Goal: Task Accomplishment & Management: Use online tool/utility

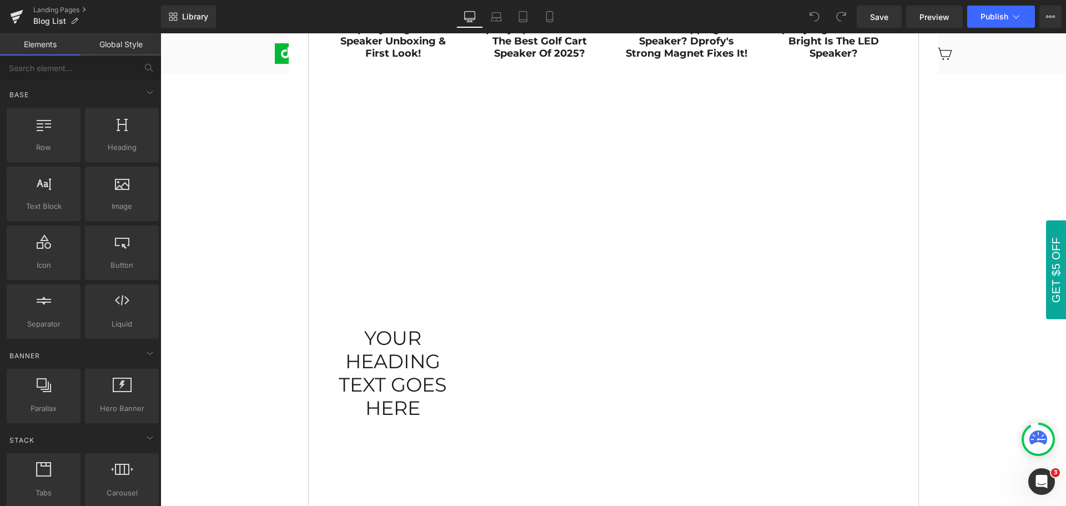
scroll to position [555, 0]
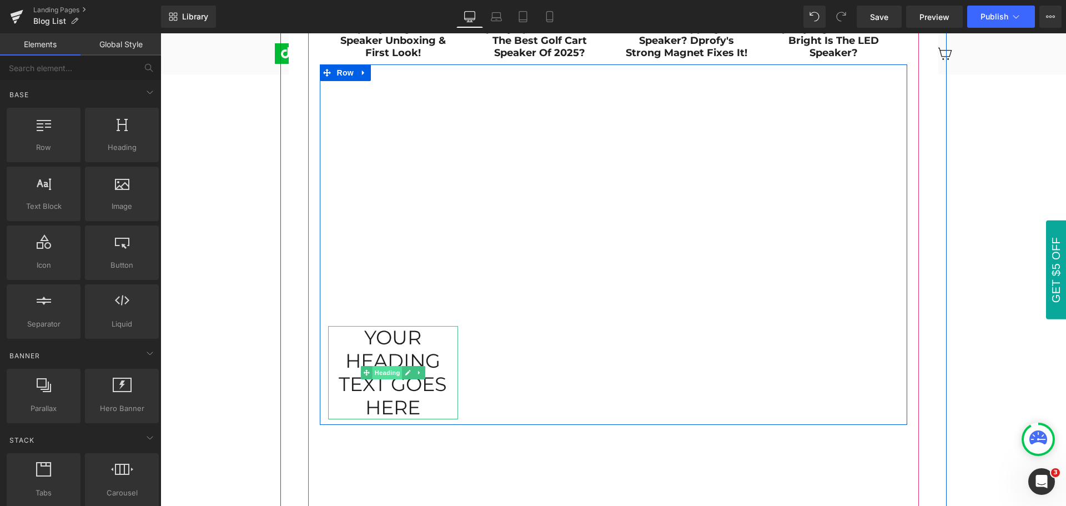
click at [383, 378] on span "Heading" at bounding box center [387, 372] width 30 height 13
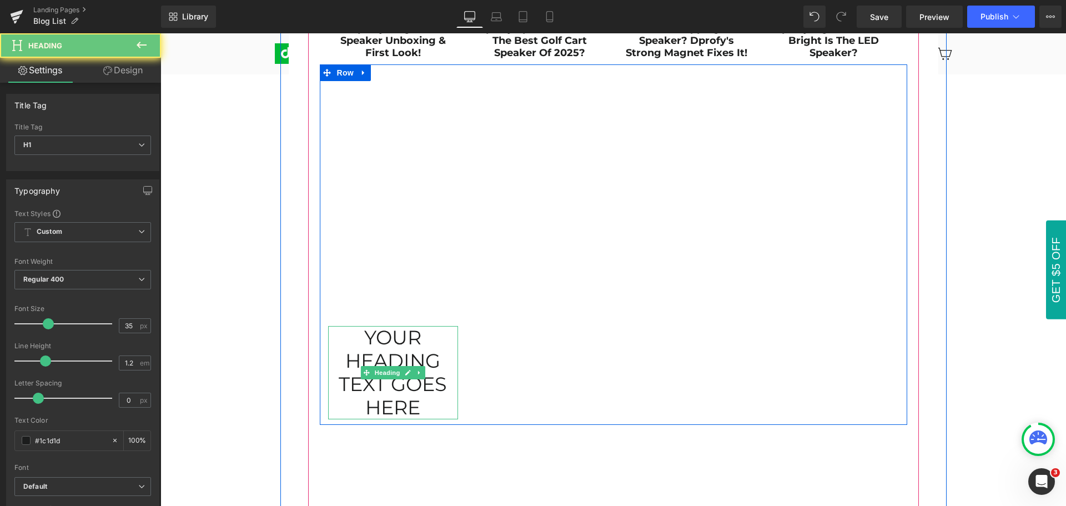
click at [360, 332] on h1 "Your heading text goes here" at bounding box center [393, 372] width 130 height 93
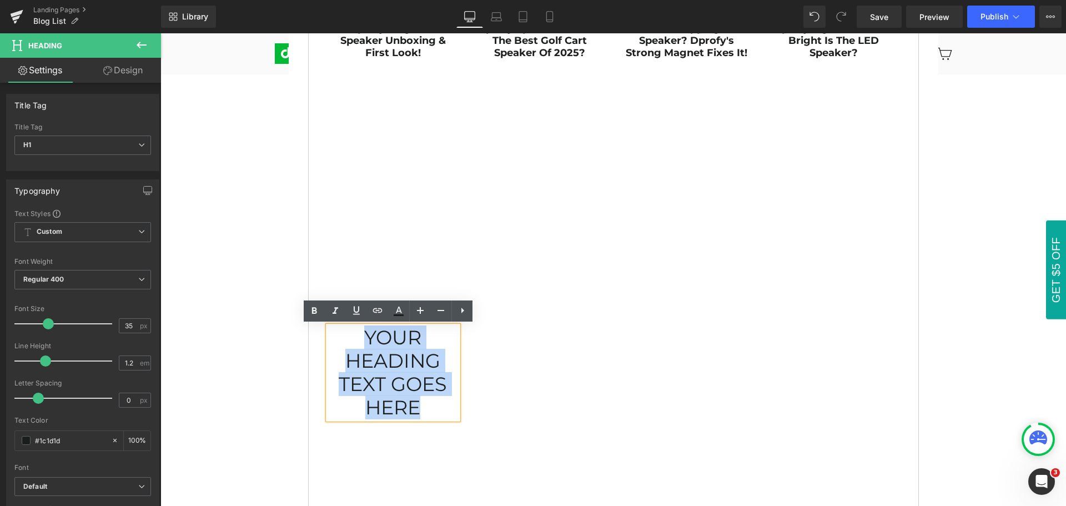
drag, startPoint x: 360, startPoint y: 333, endPoint x: 429, endPoint y: 407, distance: 100.6
click at [429, 407] on h1 "Your heading text goes here" at bounding box center [393, 372] width 130 height 93
paste div
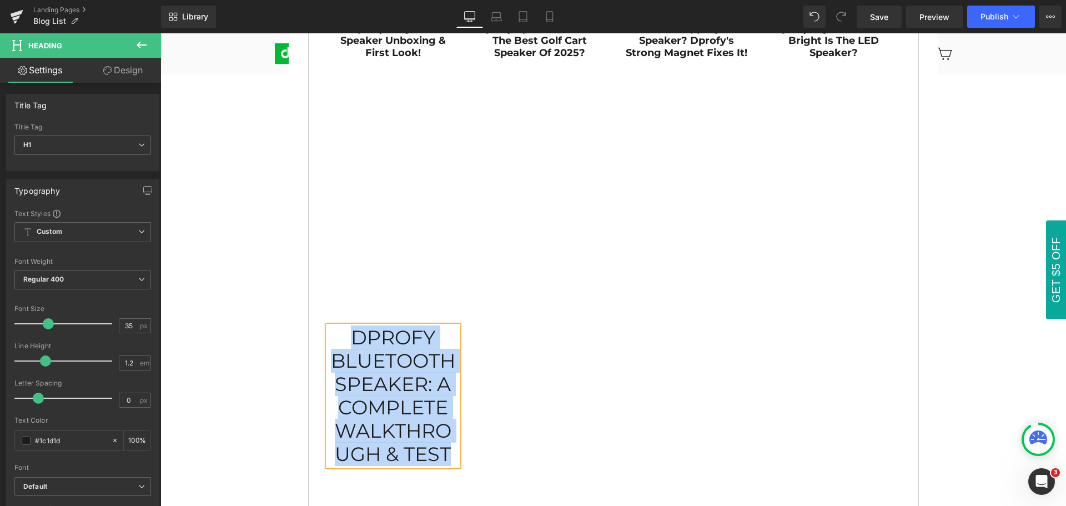
drag, startPoint x: 345, startPoint y: 339, endPoint x: 445, endPoint y: 465, distance: 161.2
click at [445, 465] on h1 "Dprofy Bluetooth Speaker: A Complete Walkthrough & Test" at bounding box center [393, 396] width 130 height 140
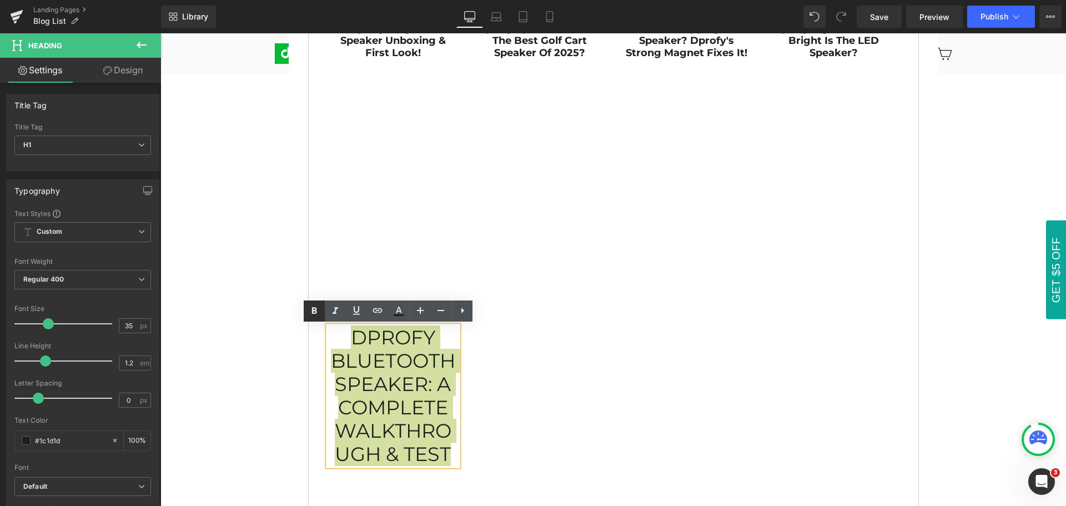
click at [315, 310] on icon at bounding box center [314, 310] width 13 height 13
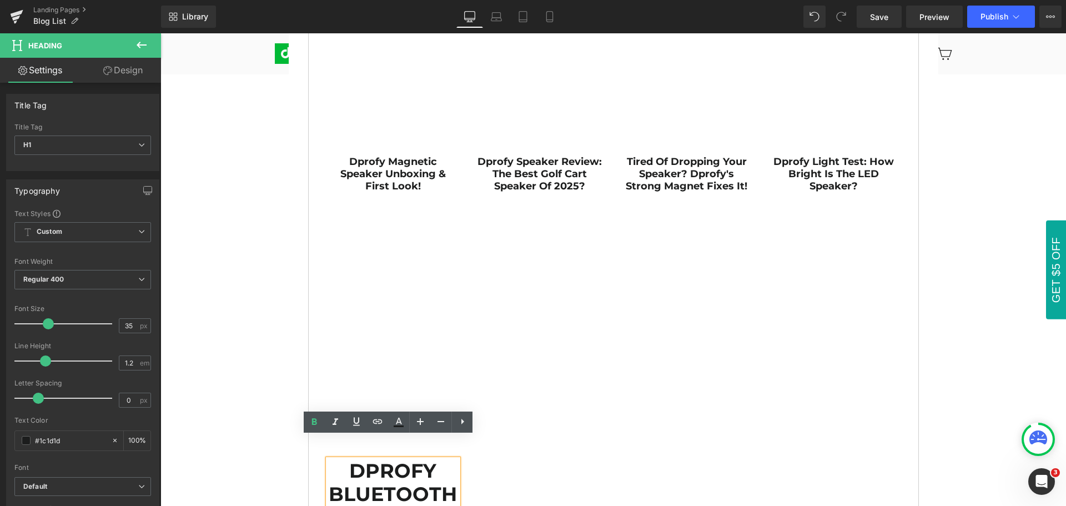
scroll to position [389, 0]
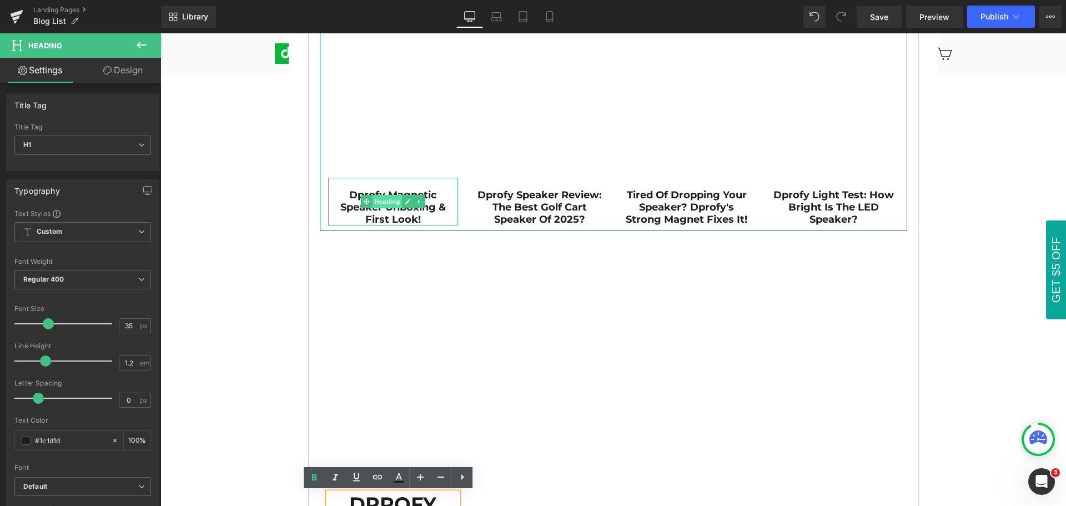
click at [387, 203] on span "Heading" at bounding box center [387, 201] width 30 height 13
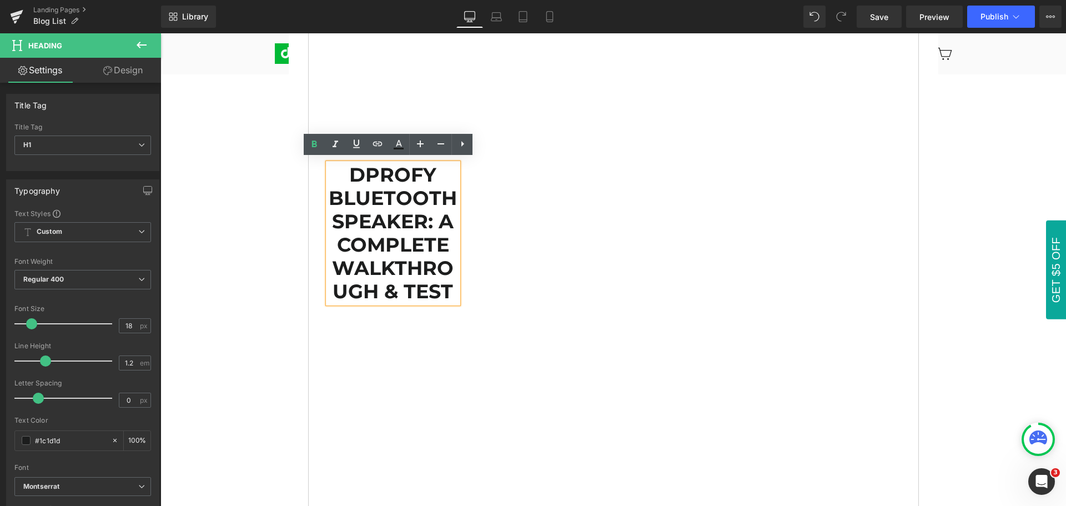
scroll to position [722, 0]
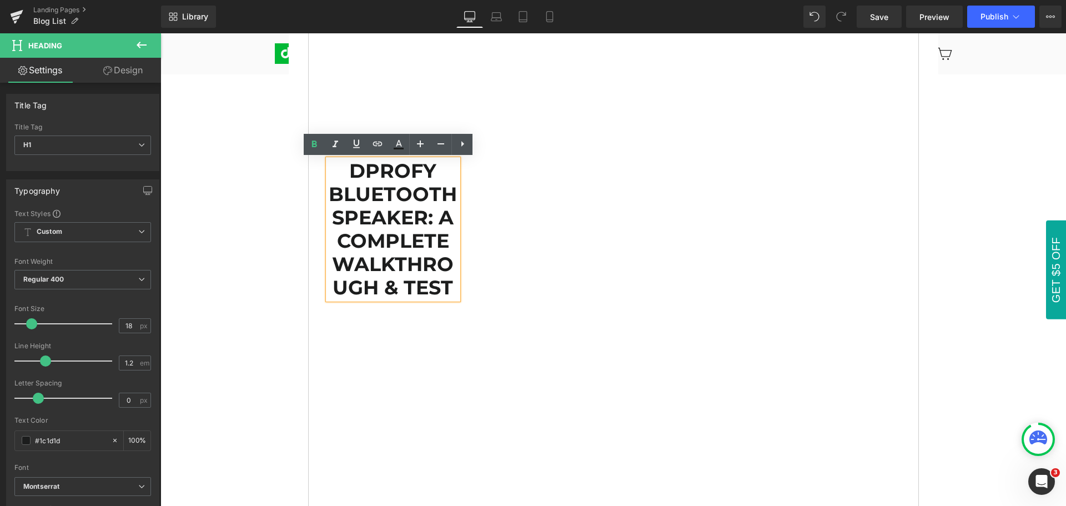
click at [393, 242] on strong "Dprofy Bluetooth Speaker: A Complete Walkthrough & Test" at bounding box center [393, 229] width 128 height 140
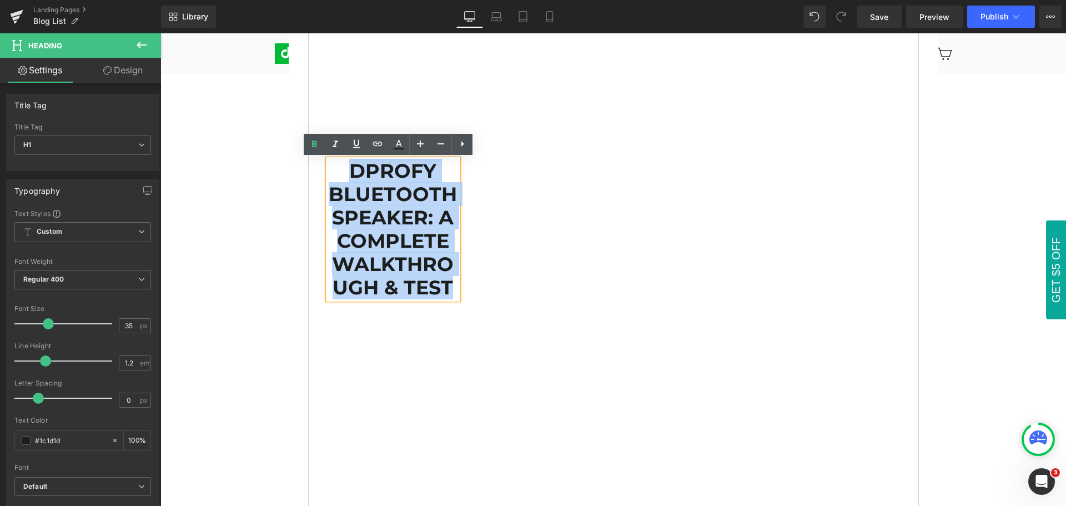
drag, startPoint x: 338, startPoint y: 172, endPoint x: 442, endPoint y: 294, distance: 160.7
click at [442, 294] on h1 "Dprofy Bluetooth Speaker: A Complete Walkthrough & Test" at bounding box center [393, 229] width 130 height 140
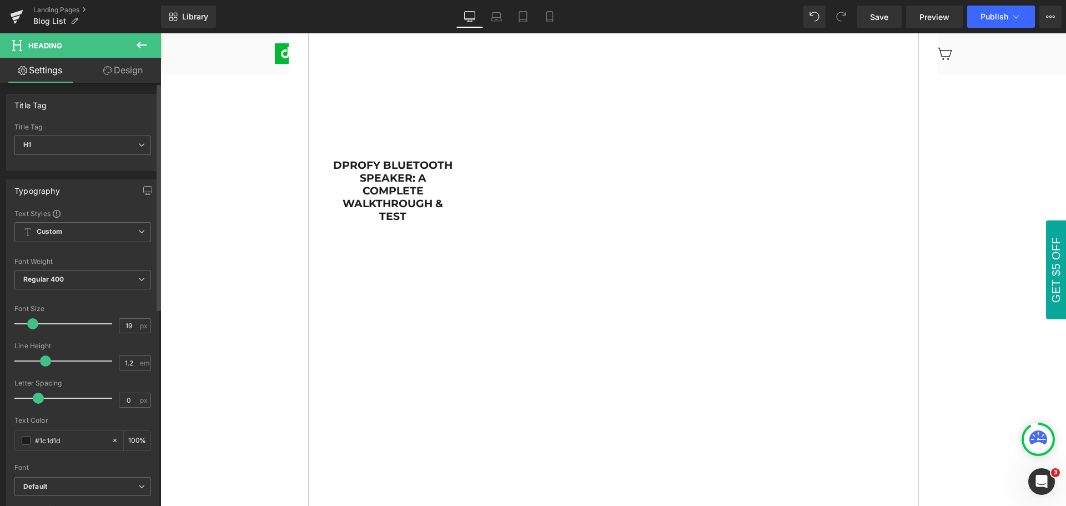
type input "18"
drag, startPoint x: 46, startPoint y: 325, endPoint x: 30, endPoint y: 327, distance: 16.3
click at [30, 327] on span at bounding box center [31, 323] width 11 height 11
click at [140, 46] on icon at bounding box center [142, 45] width 10 height 7
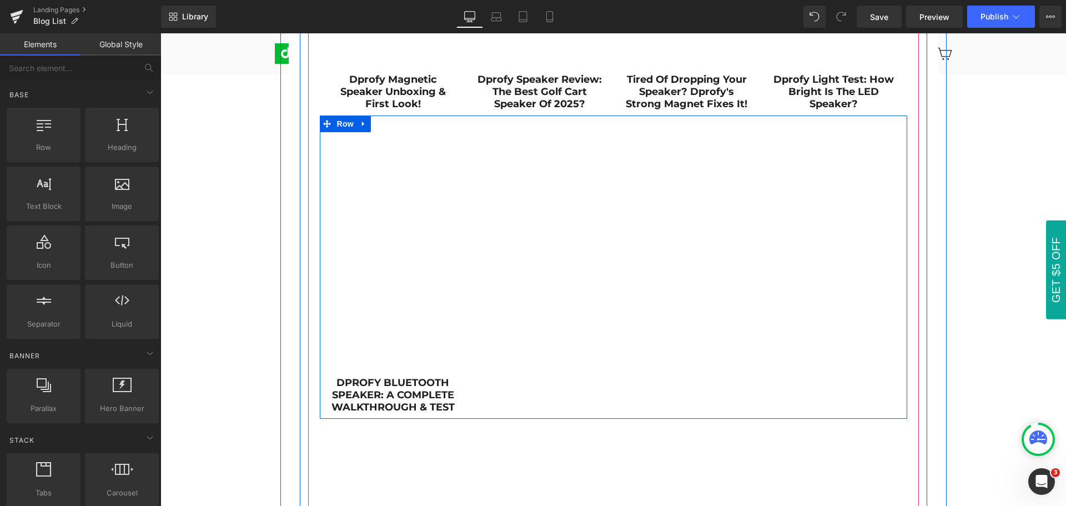
scroll to position [500, 0]
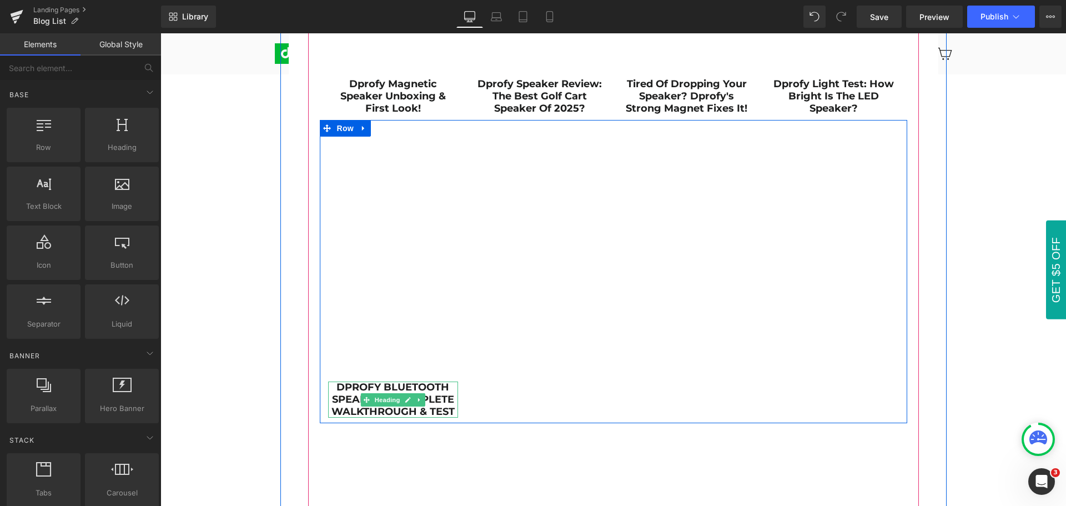
click at [332, 386] on strong "Dprofy Bluetooth Speaker: A Complete Walkthrough & Test" at bounding box center [392, 399] width 123 height 36
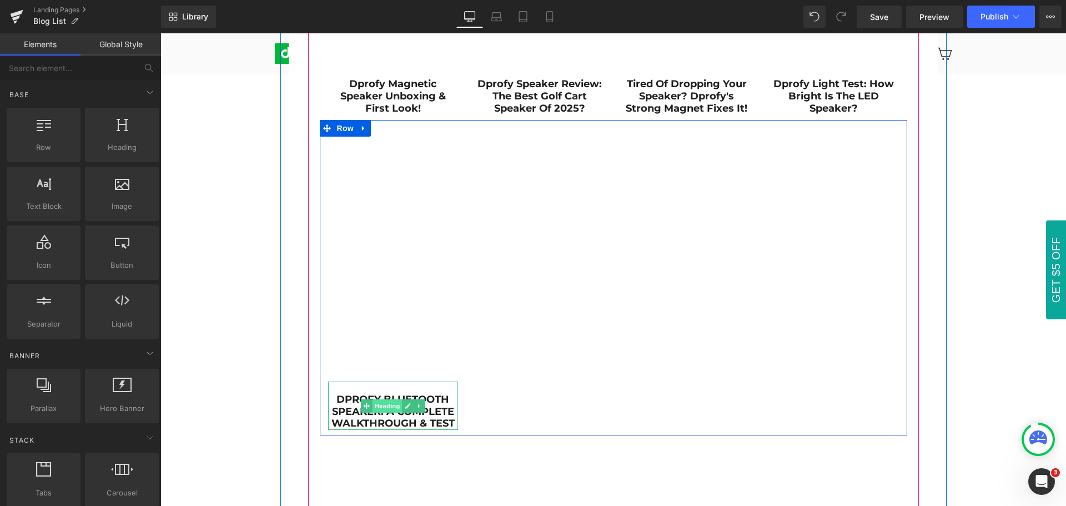
click at [385, 406] on span "Heading" at bounding box center [387, 405] width 30 height 13
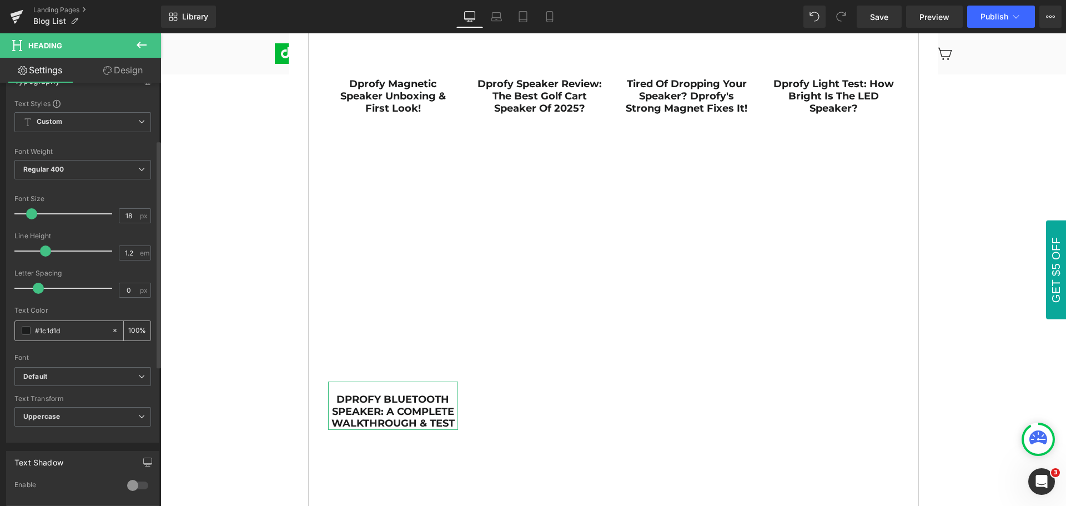
scroll to position [111, 0]
click at [61, 373] on b "Default" at bounding box center [80, 375] width 115 height 9
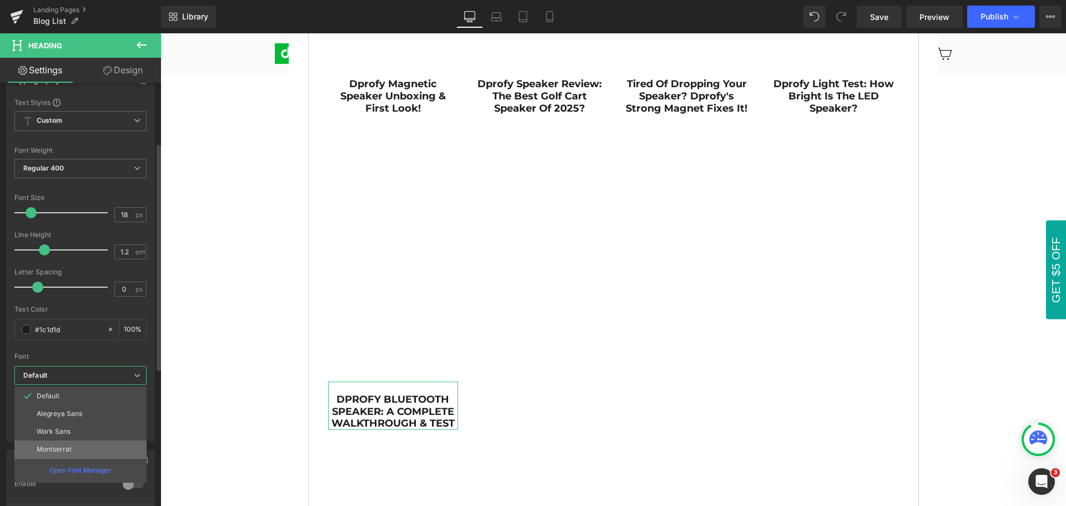
click at [74, 447] on li "Montserrat" at bounding box center [80, 449] width 132 height 18
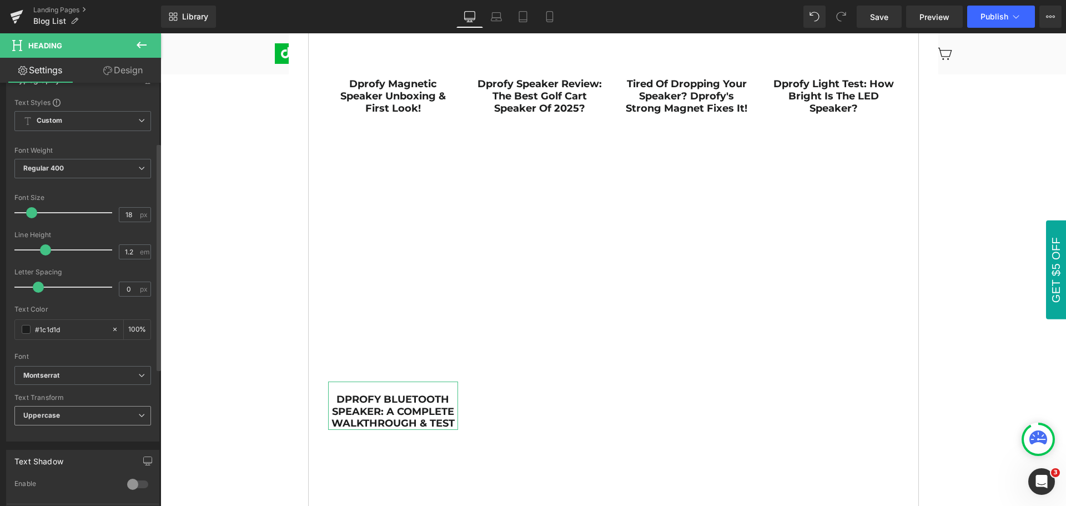
click at [73, 416] on span "Uppercase" at bounding box center [82, 415] width 137 height 19
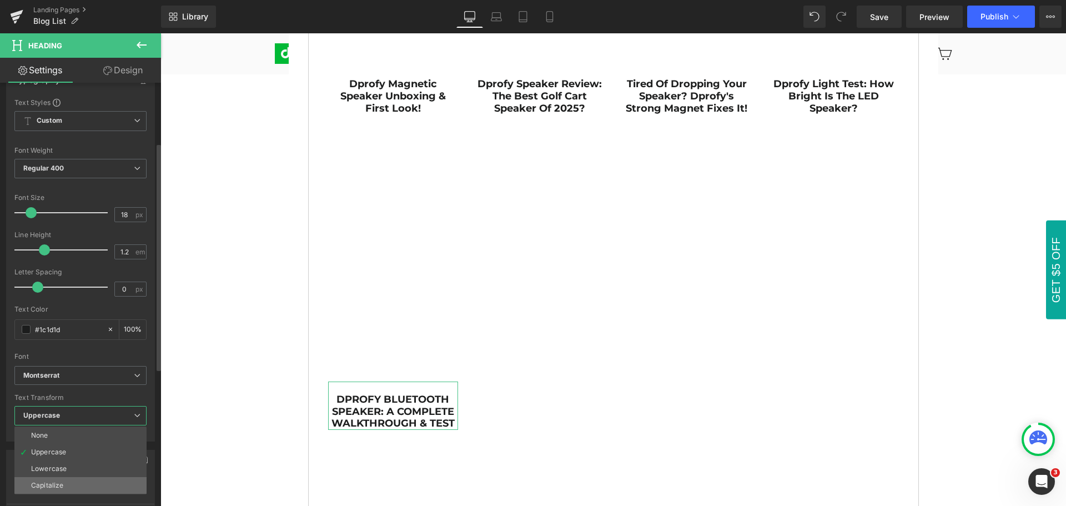
click at [64, 486] on li "Capitalize" at bounding box center [80, 485] width 132 height 17
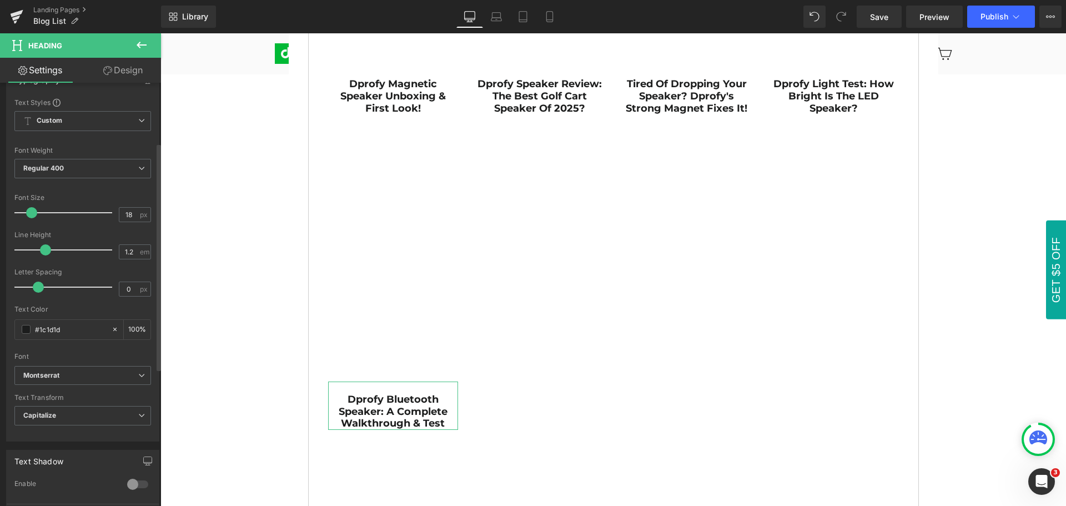
click at [105, 396] on div "Text Transform" at bounding box center [82, 398] width 137 height 8
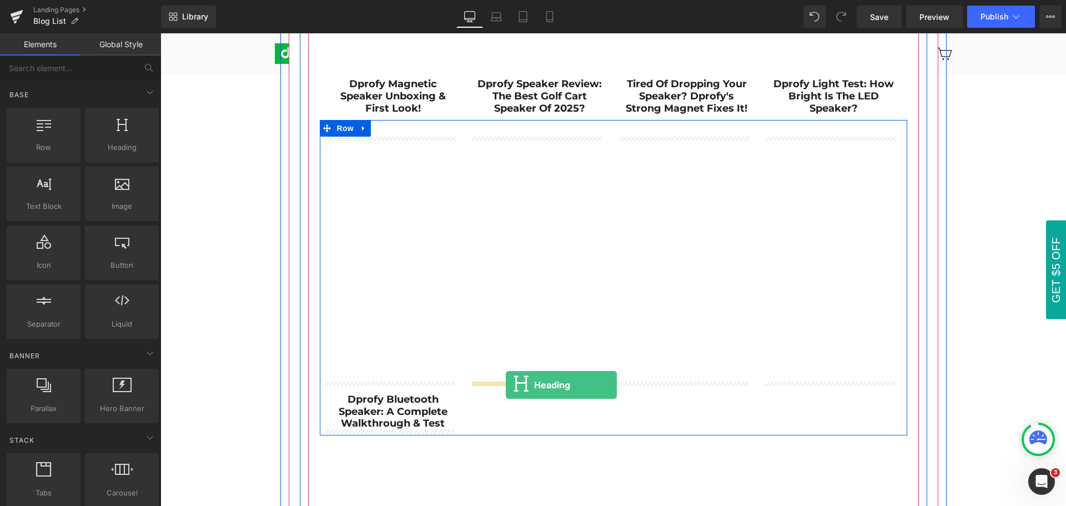
drag, startPoint x: 280, startPoint y: 166, endPoint x: 506, endPoint y: 385, distance: 314.5
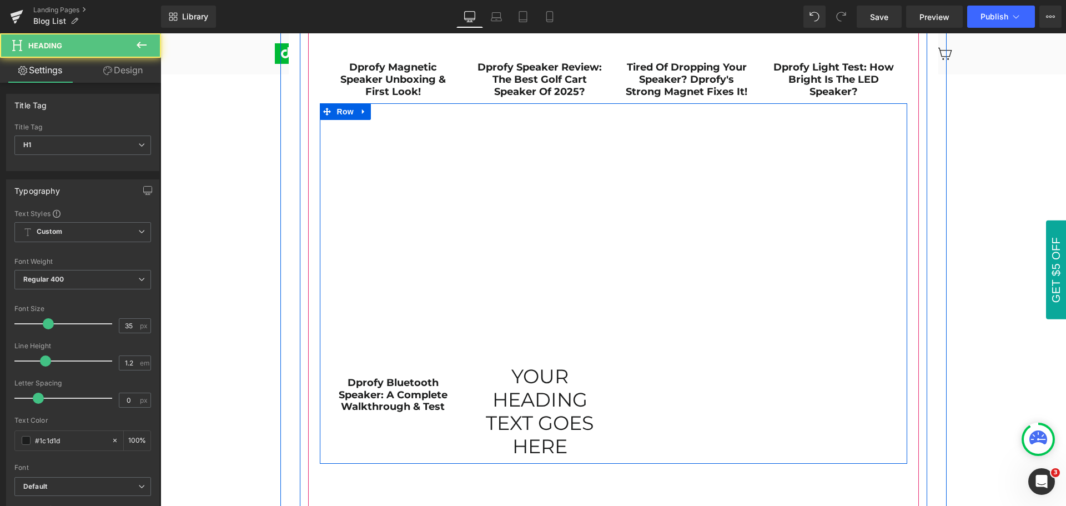
scroll to position [483, 0]
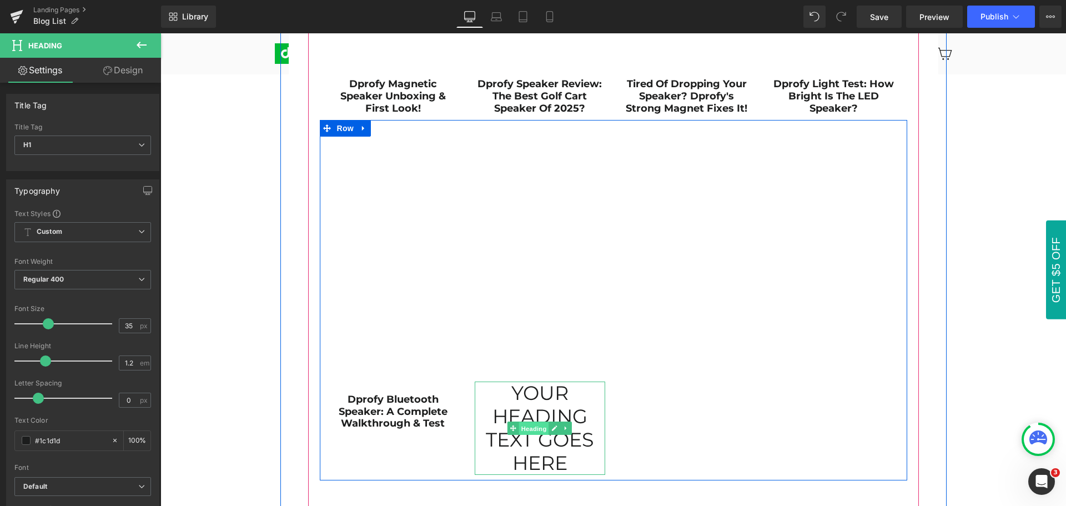
click at [527, 427] on span "Heading" at bounding box center [534, 428] width 30 height 13
click at [527, 427] on span "Heading" at bounding box center [534, 427] width 30 height 13
click at [530, 428] on span "Heading" at bounding box center [534, 428] width 30 height 13
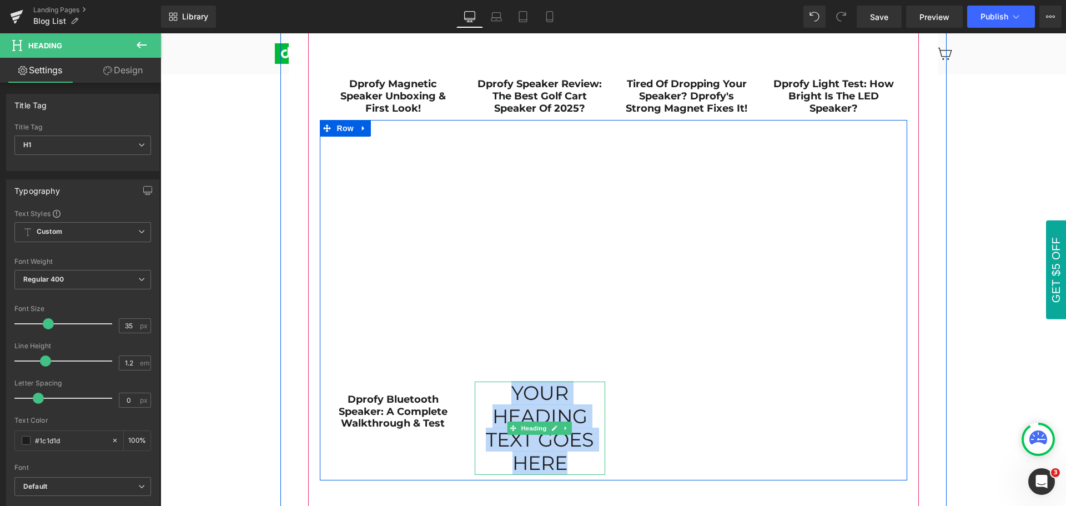
drag, startPoint x: 509, startPoint y: 388, endPoint x: 593, endPoint y: 456, distance: 108.6
click at [593, 456] on h1 "Your heading text goes here" at bounding box center [540, 427] width 130 height 93
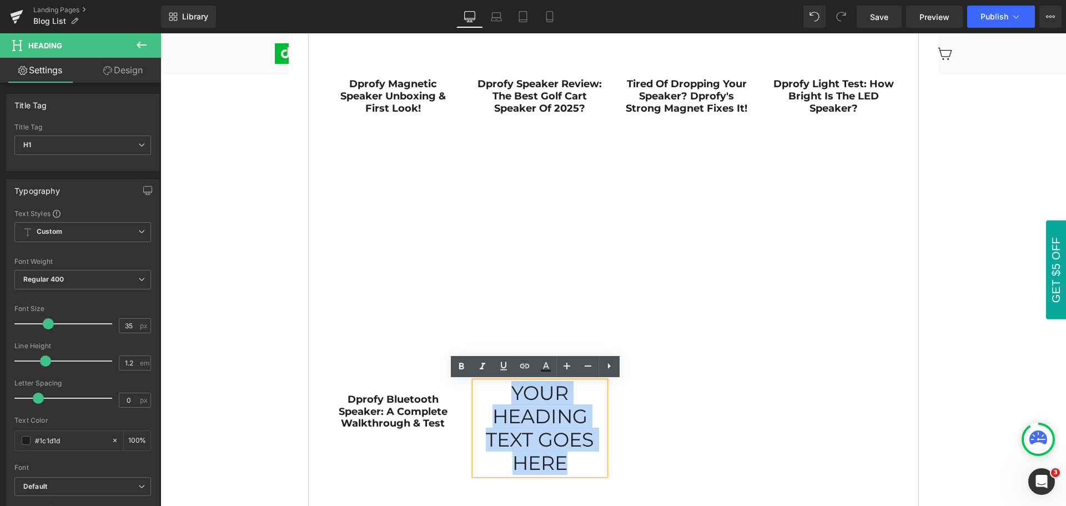
paste div
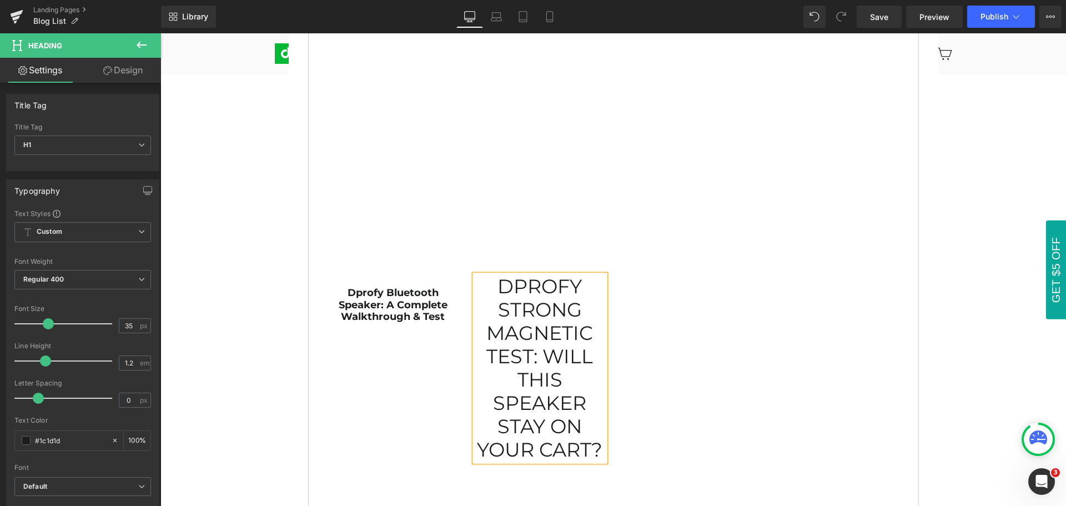
scroll to position [594, 0]
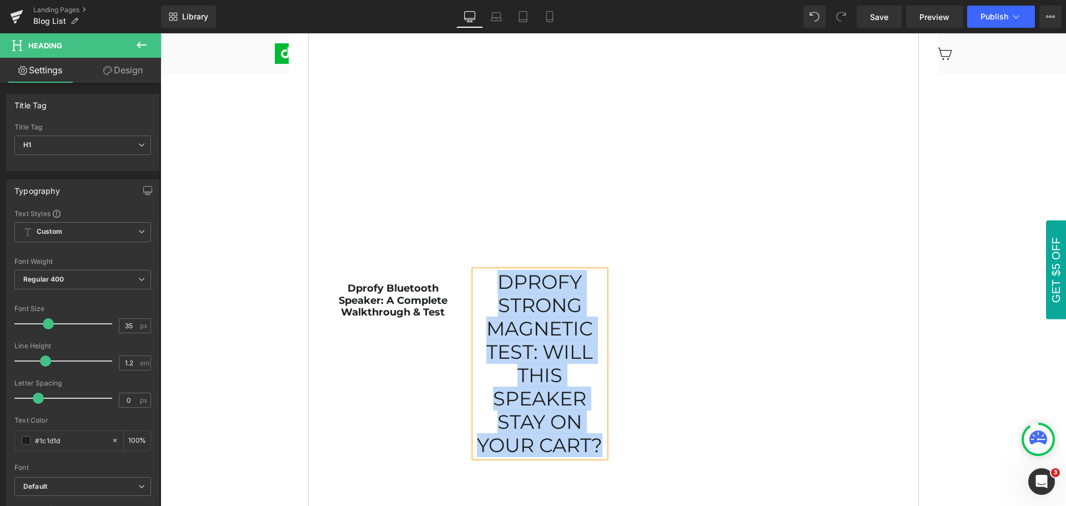
drag, startPoint x: 492, startPoint y: 278, endPoint x: 595, endPoint y: 453, distance: 203.0
click at [595, 453] on h1 "Dprofy Strong Magnetic Test: Will This Speaker Stay On Your Cart?" at bounding box center [540, 363] width 130 height 187
click at [604, 378] on div "Vimeo Dprofy Strong Magnetic Test: Will This Speaker Stay On Your Cart? Heading" at bounding box center [539, 241] width 147 height 431
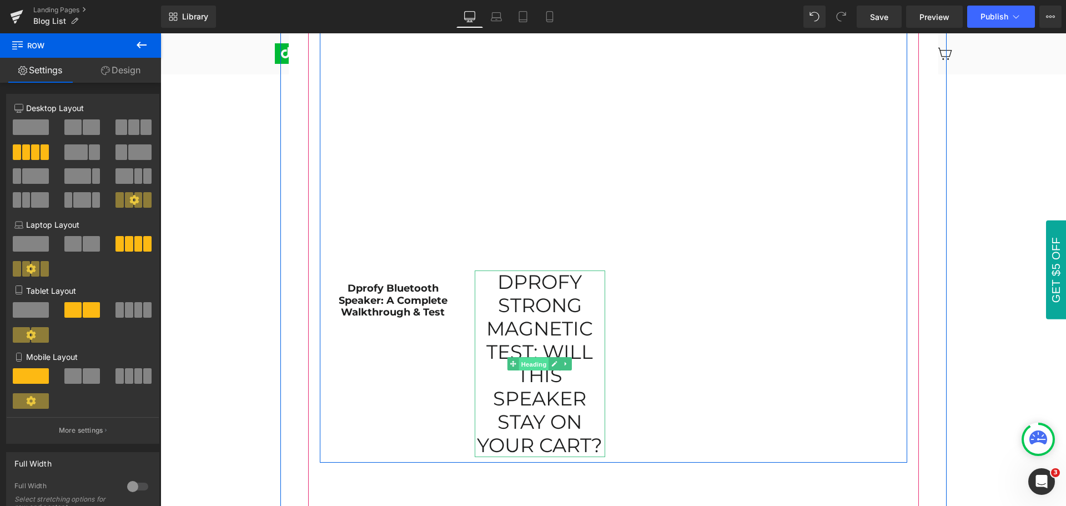
click at [530, 366] on span "Heading" at bounding box center [534, 364] width 30 height 13
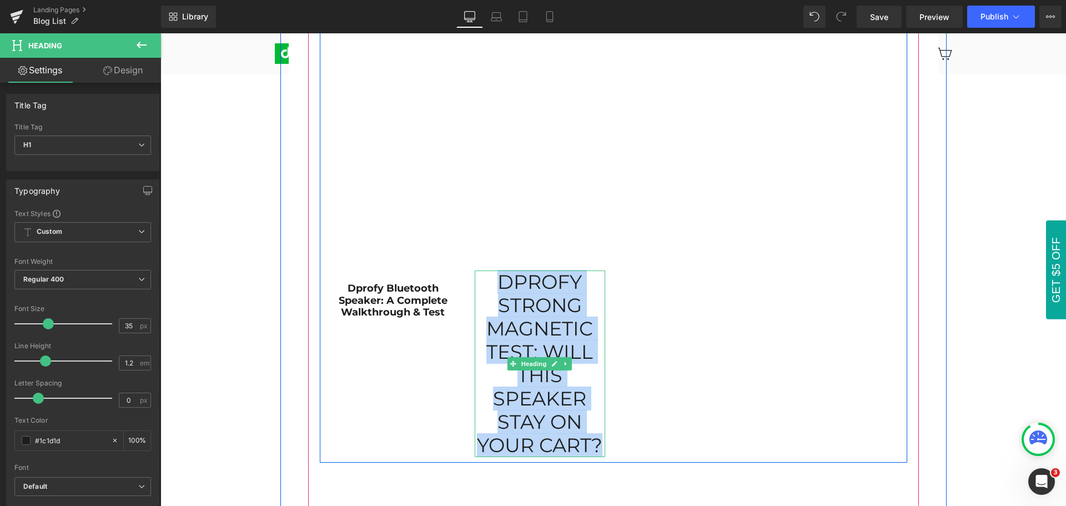
drag, startPoint x: 495, startPoint y: 280, endPoint x: 593, endPoint y: 446, distance: 192.9
click at [593, 446] on h1 "Dprofy Strong Magnetic Test: Will This Speaker Stay On Your Cart?" at bounding box center [540, 363] width 130 height 187
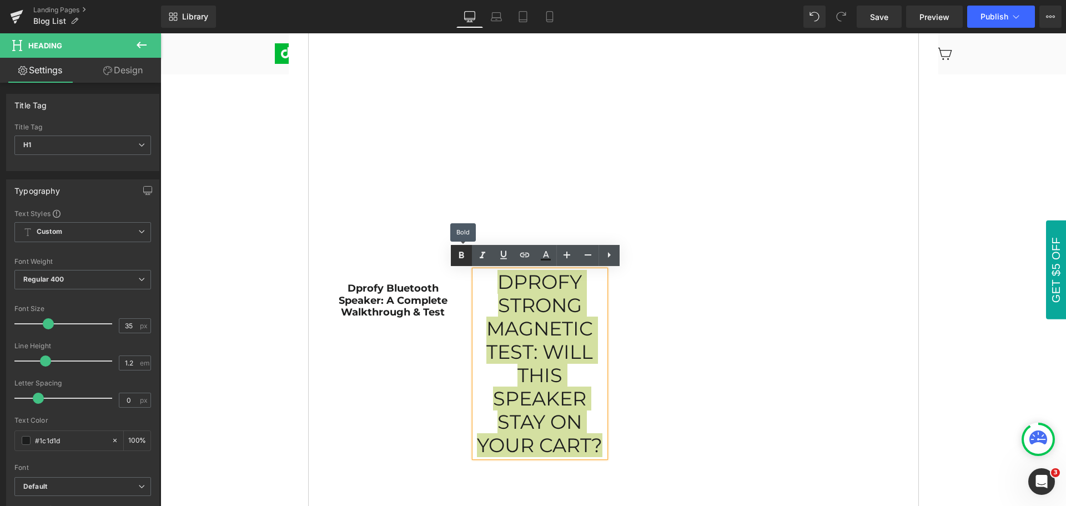
click at [459, 260] on icon at bounding box center [461, 255] width 13 height 13
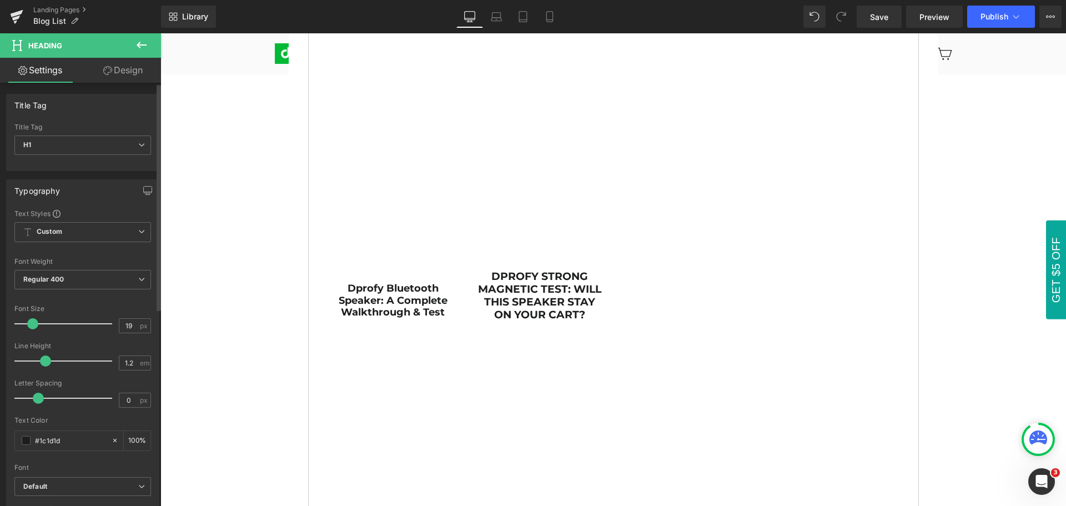
type input "18"
drag, startPoint x: 45, startPoint y: 323, endPoint x: 29, endPoint y: 326, distance: 15.8
click at [29, 326] on span at bounding box center [31, 323] width 11 height 11
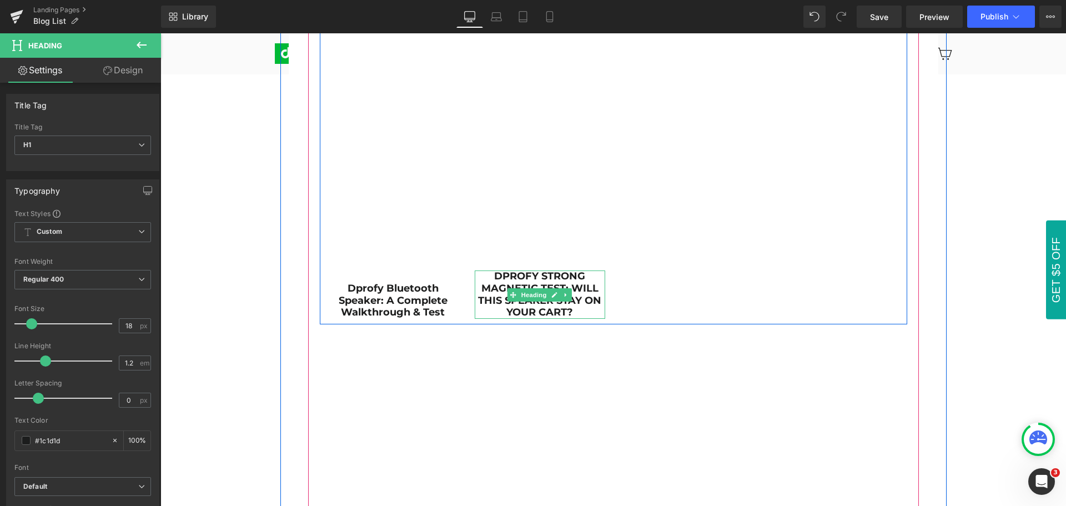
click at [492, 276] on strong "Dprofy Strong Magnetic Test: Will This Speaker Stay On Your Cart?" at bounding box center [539, 294] width 123 height 48
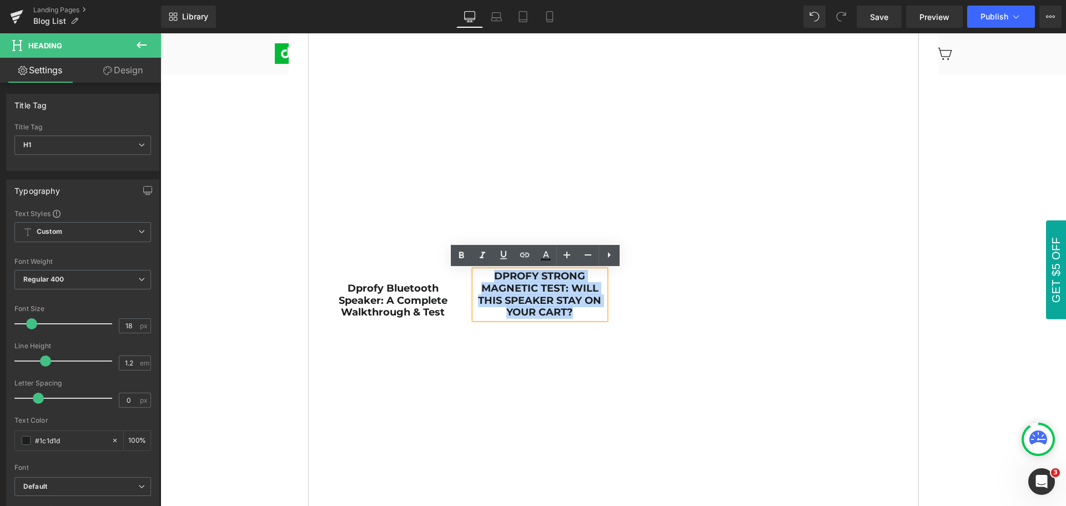
drag, startPoint x: 492, startPoint y: 276, endPoint x: 581, endPoint y: 315, distance: 97.0
click at [581, 315] on h1 "Dprofy Strong Magnetic Test: Will This Speaker Stay On Your Cart?" at bounding box center [540, 294] width 130 height 48
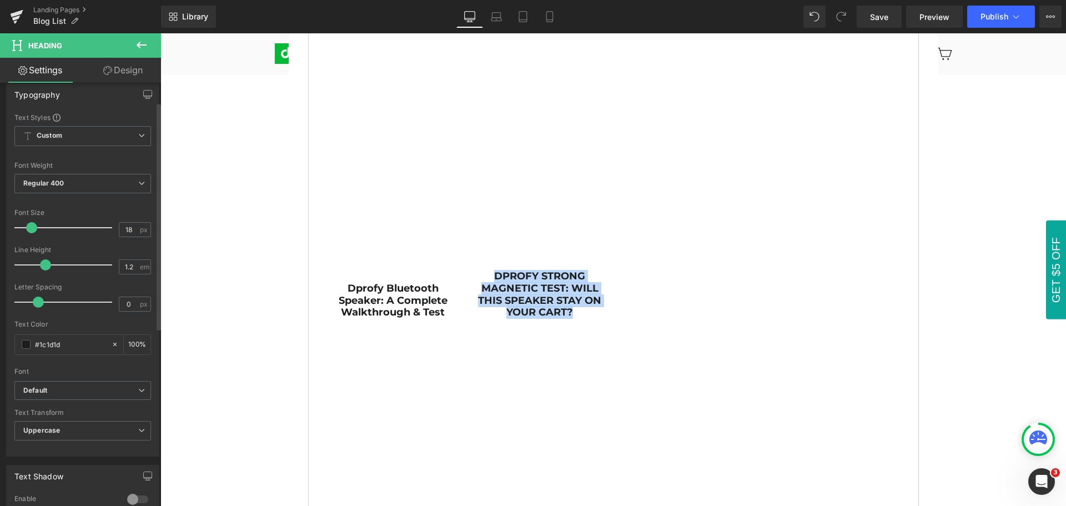
scroll to position [111, 0]
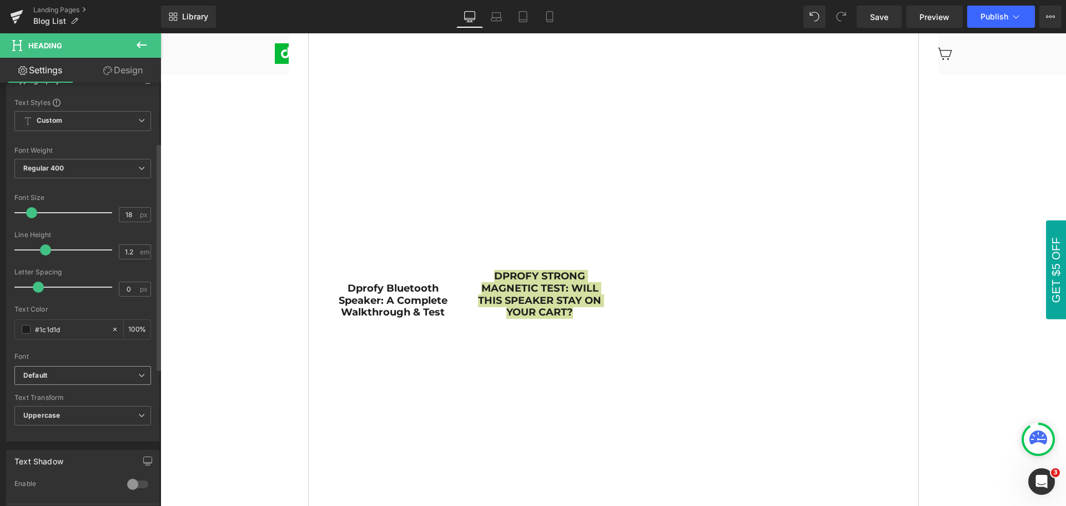
click at [67, 373] on b "Default" at bounding box center [80, 375] width 115 height 9
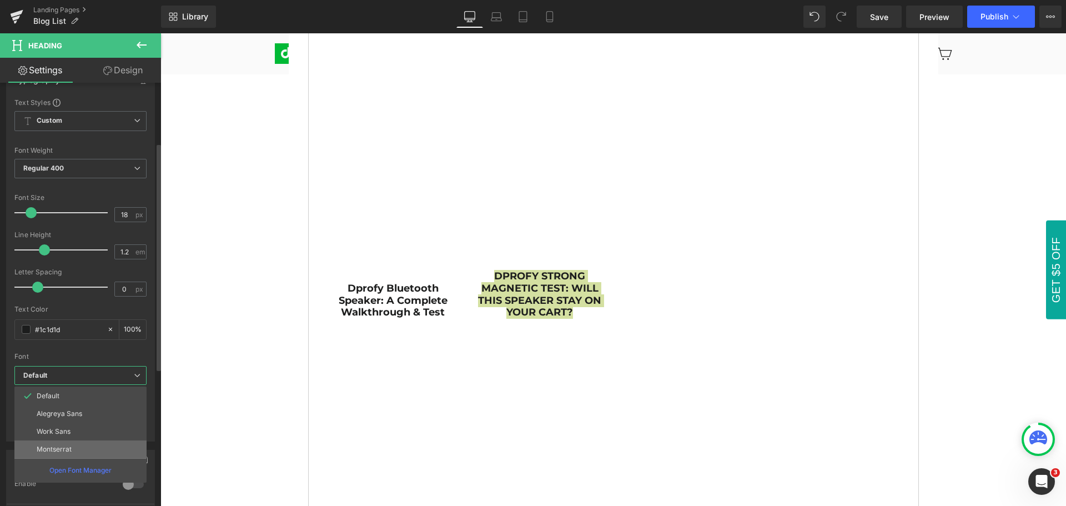
click at [80, 447] on li "Montserrat" at bounding box center [80, 449] width 132 height 18
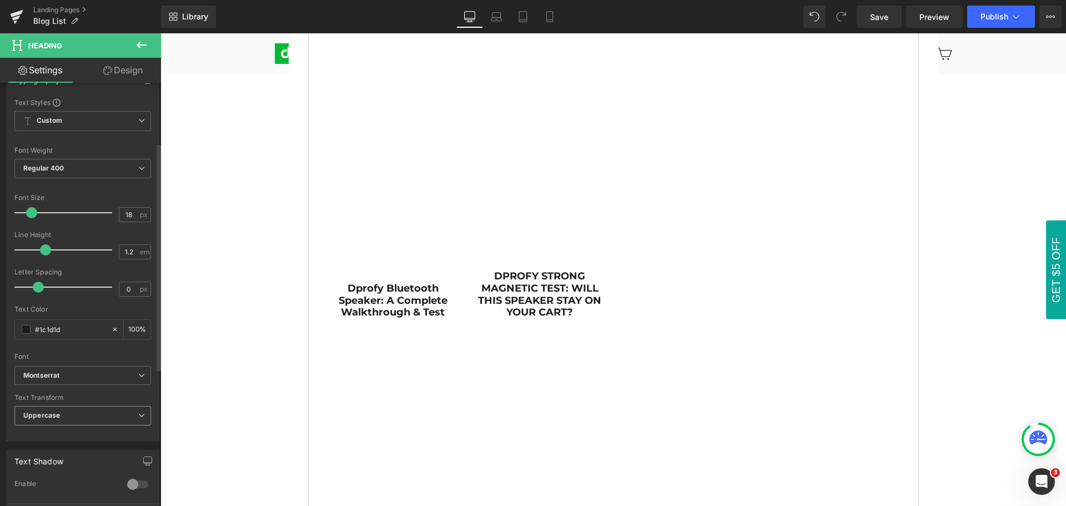
click at [82, 415] on span "Uppercase" at bounding box center [82, 415] width 137 height 19
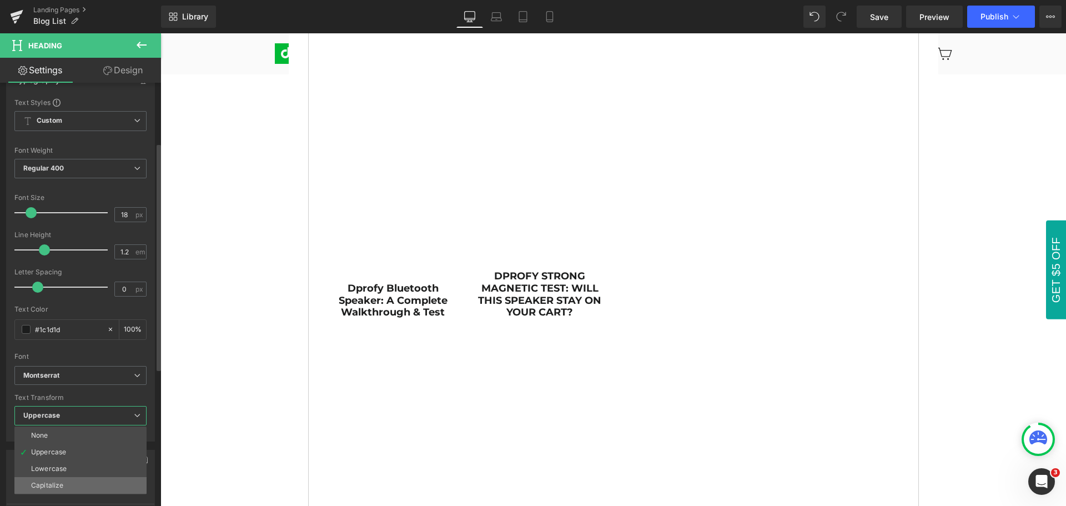
click at [81, 484] on li "Capitalize" at bounding box center [80, 485] width 132 height 17
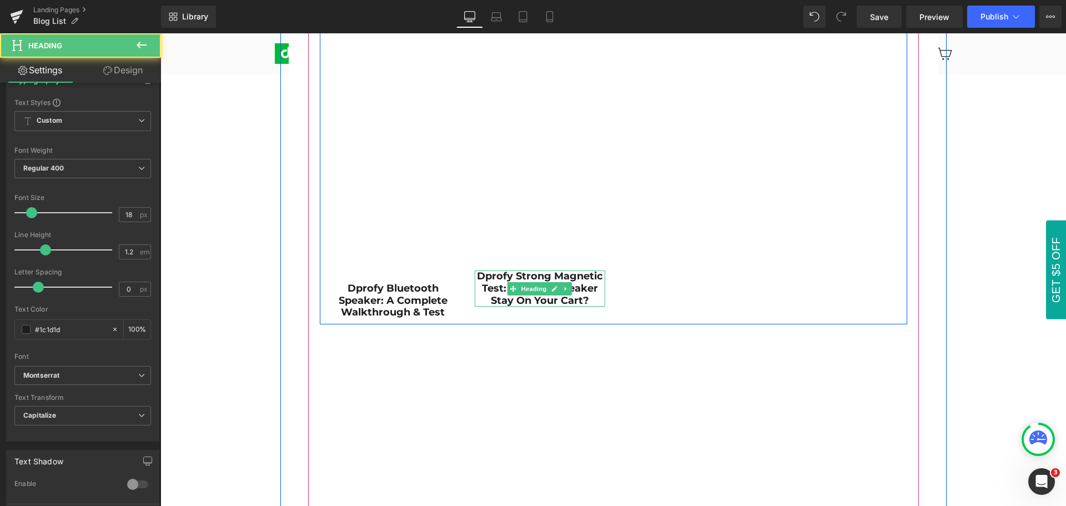
click at [477, 276] on strong "Dprofy Strong Magnetic Test: Will This Speaker Stay On Your Cart?" at bounding box center [540, 288] width 126 height 36
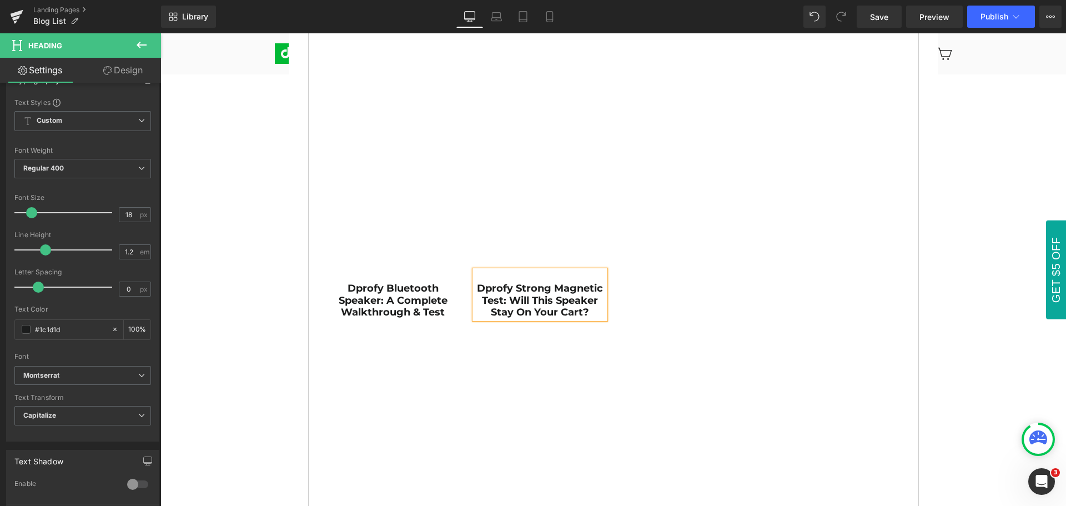
click at [957, 335] on div "PRODUCT REVIEWS & GOLF TIPS Heading Row Product Reviews Text Block Golf Tips Te…" at bounding box center [613, 493] width 906 height 1985
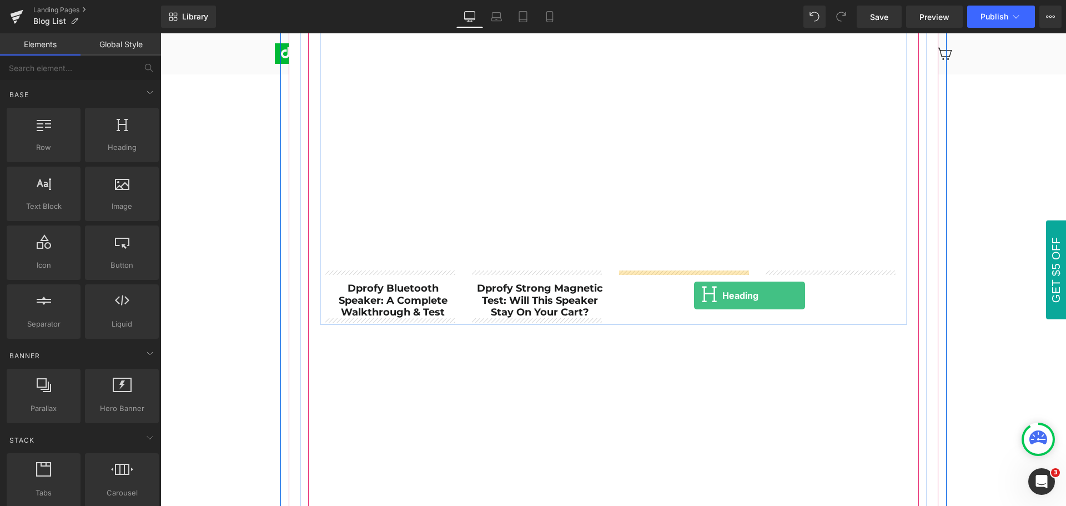
drag, startPoint x: 280, startPoint y: 171, endPoint x: 694, endPoint y: 295, distance: 432.4
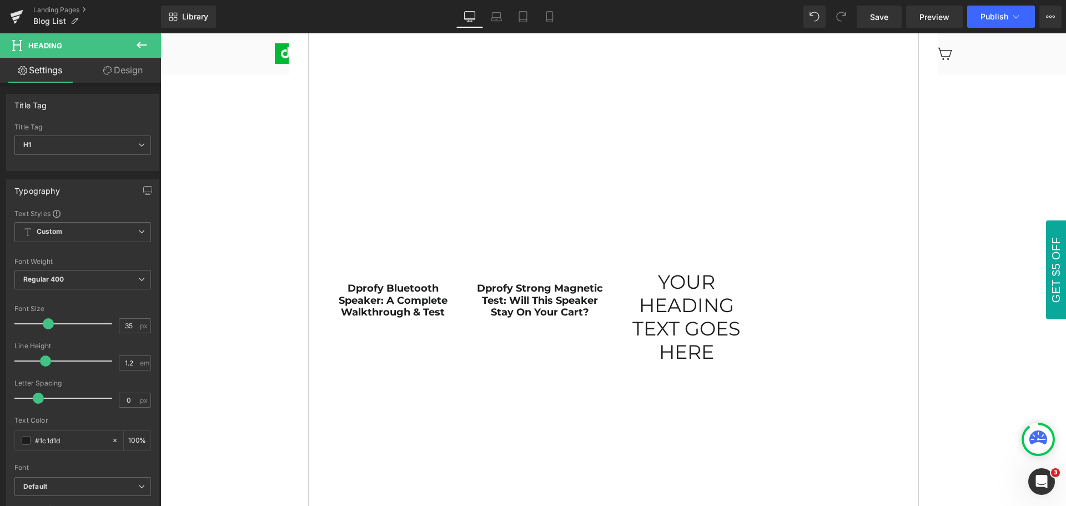
click at [140, 44] on icon at bounding box center [141, 44] width 13 height 13
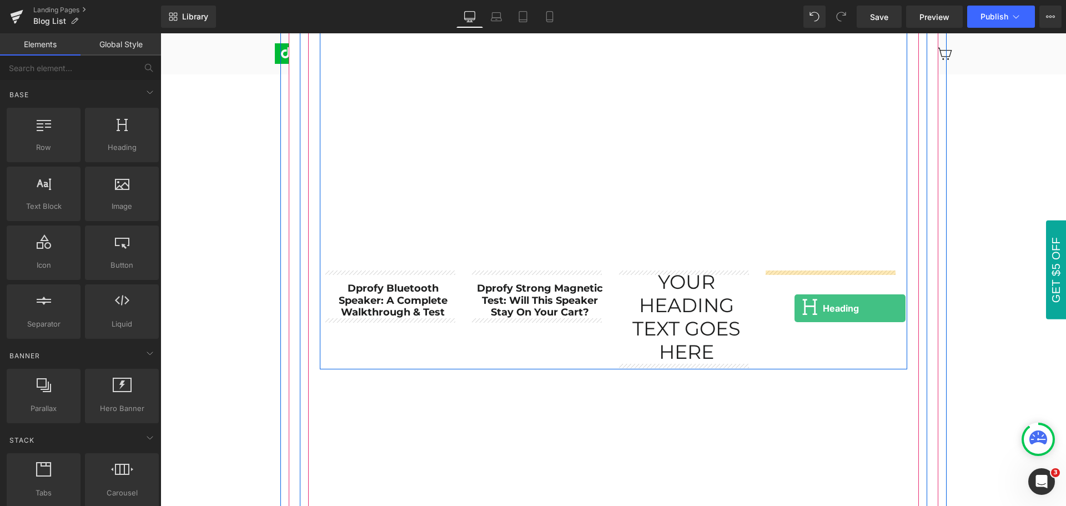
drag, startPoint x: 280, startPoint y: 168, endPoint x: 794, endPoint y: 308, distance: 532.9
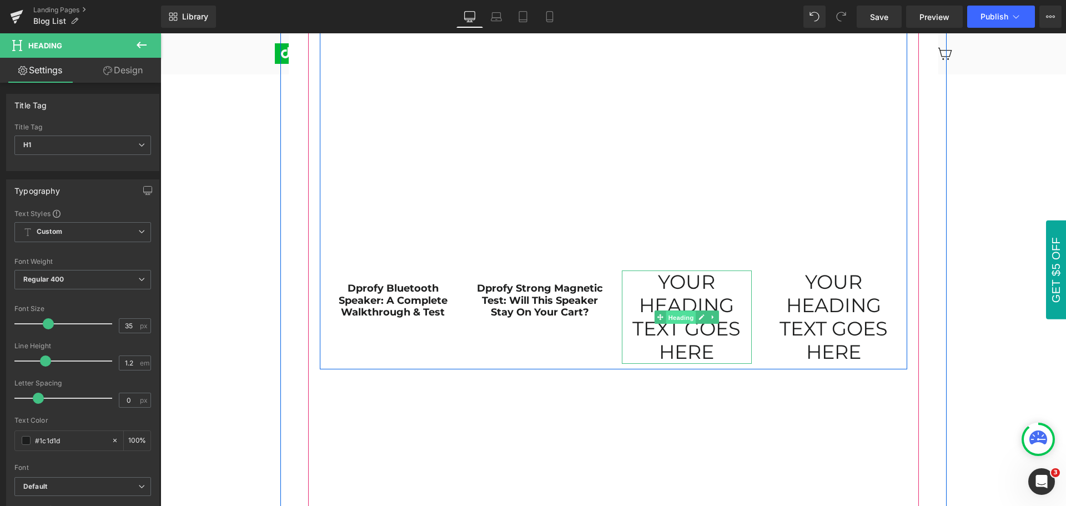
click at [676, 319] on span "Heading" at bounding box center [681, 317] width 30 height 13
click at [655, 278] on h1 "Your heading text goes here" at bounding box center [687, 316] width 130 height 93
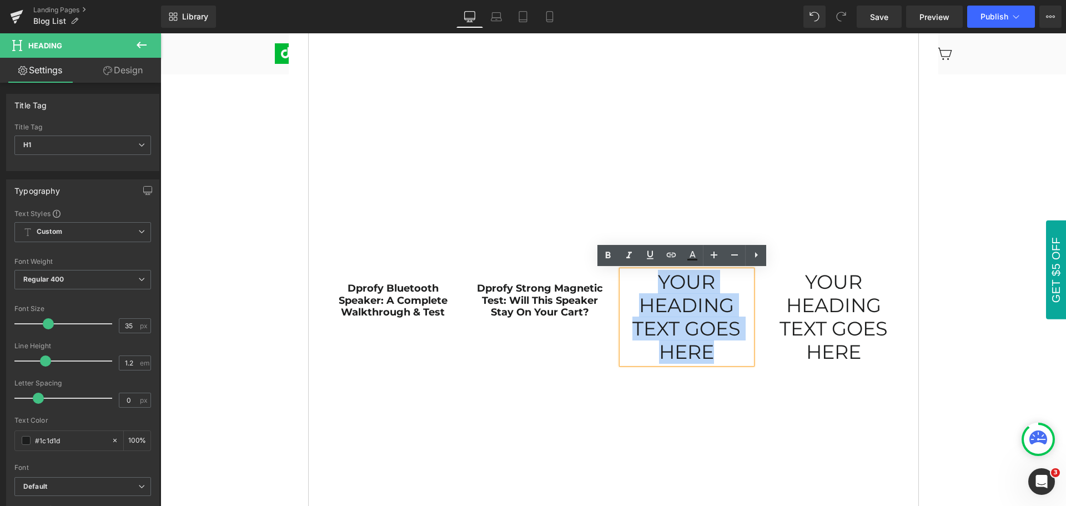
drag, startPoint x: 655, startPoint y: 278, endPoint x: 723, endPoint y: 343, distance: 93.5
click at [723, 343] on h1 "Your heading text goes here" at bounding box center [687, 316] width 130 height 93
paste div
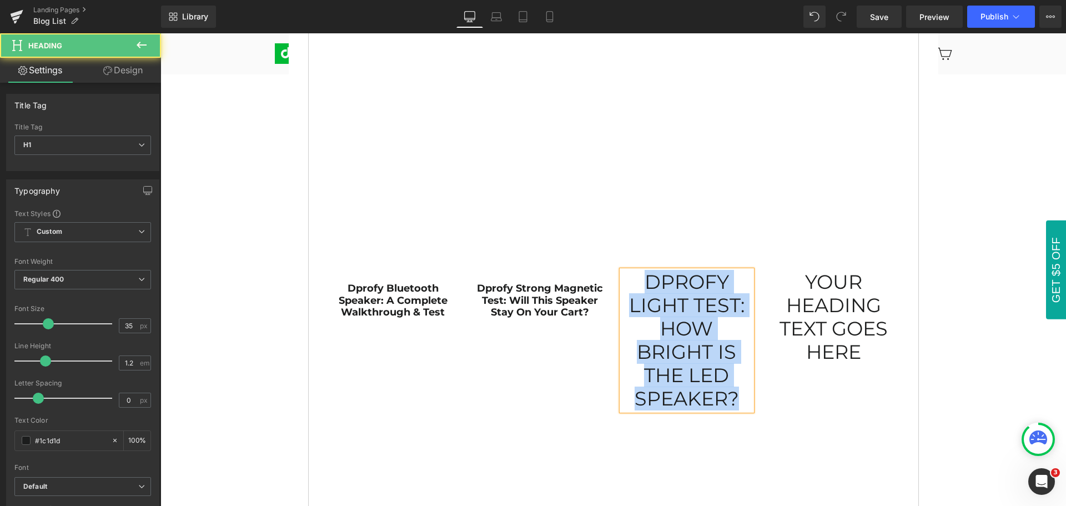
drag, startPoint x: 642, startPoint y: 281, endPoint x: 740, endPoint y: 393, distance: 148.3
click at [740, 393] on h1 "Dprofy Light Test: How Bright is the LED Speaker?" at bounding box center [687, 340] width 130 height 140
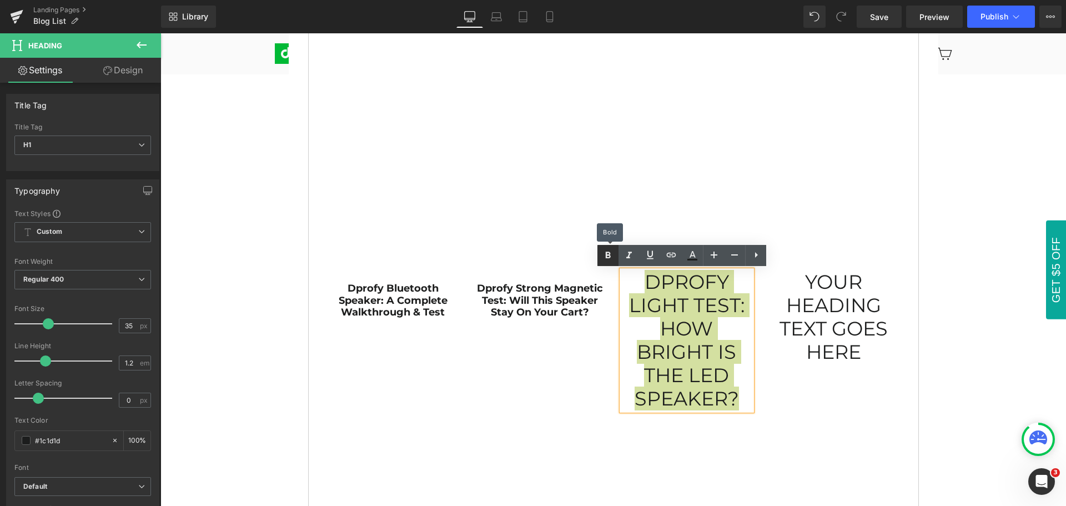
click at [601, 258] on link at bounding box center [607, 255] width 21 height 21
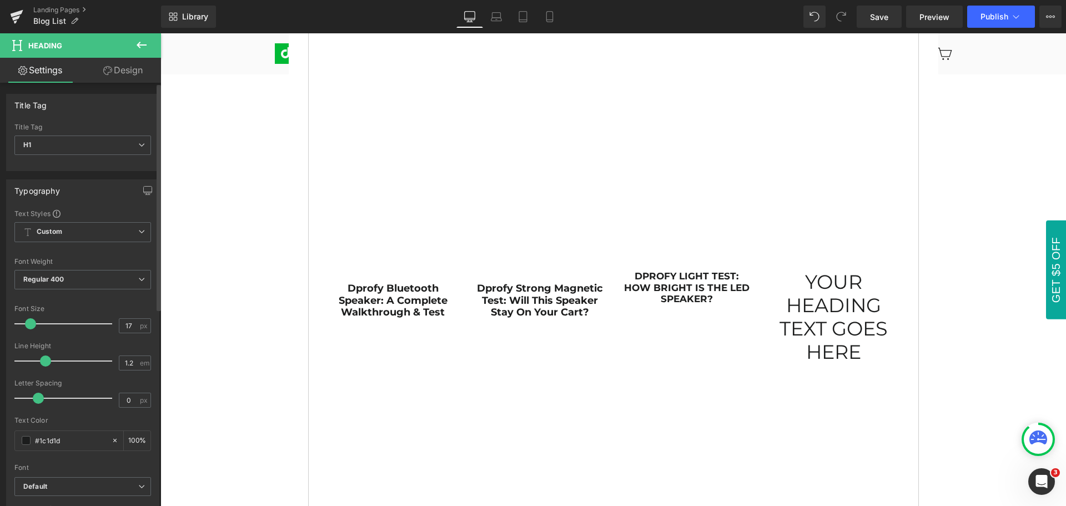
type input "18"
drag, startPoint x: 46, startPoint y: 321, endPoint x: 30, endPoint y: 326, distance: 16.9
click at [30, 326] on span at bounding box center [31, 323] width 11 height 11
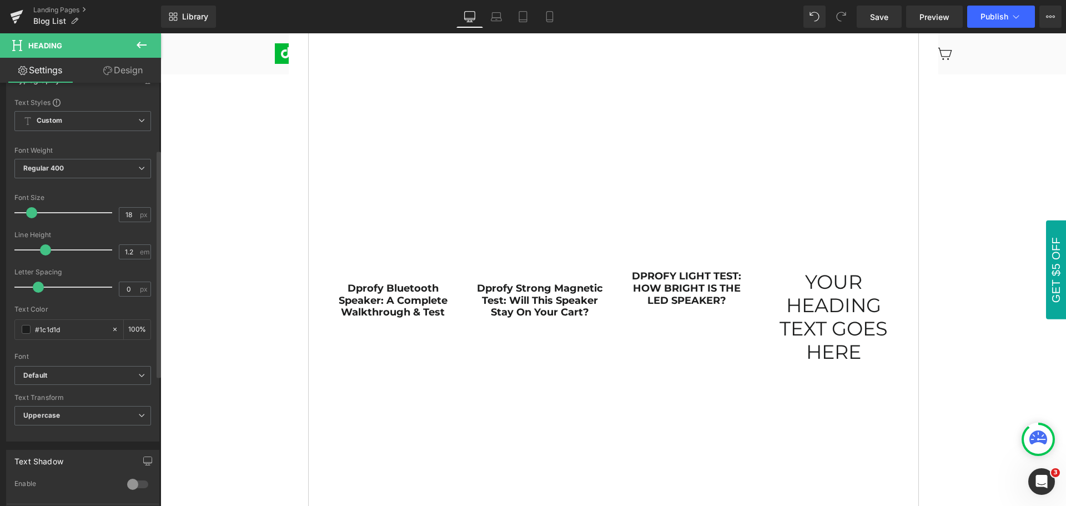
scroll to position [167, 0]
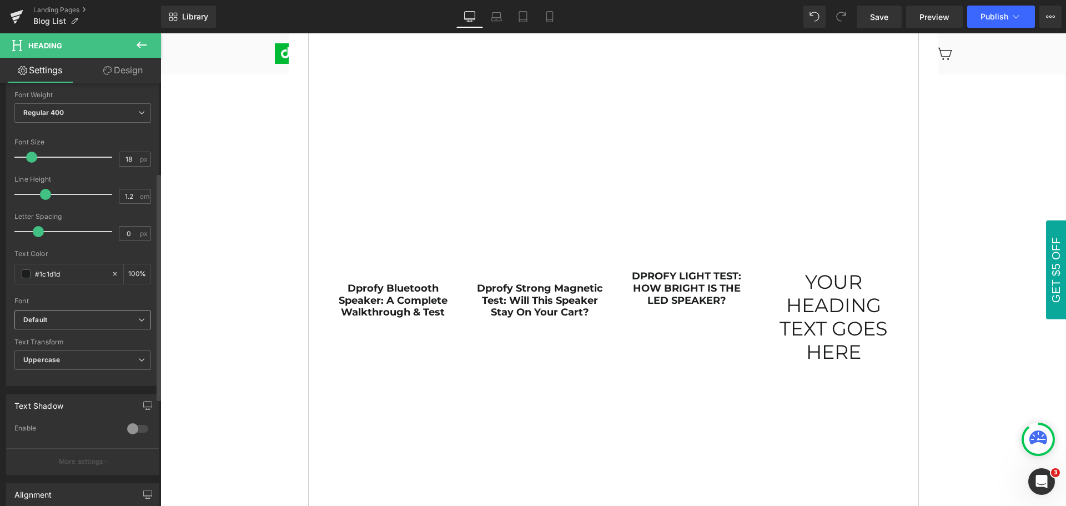
click at [63, 317] on b "Default" at bounding box center [80, 319] width 115 height 9
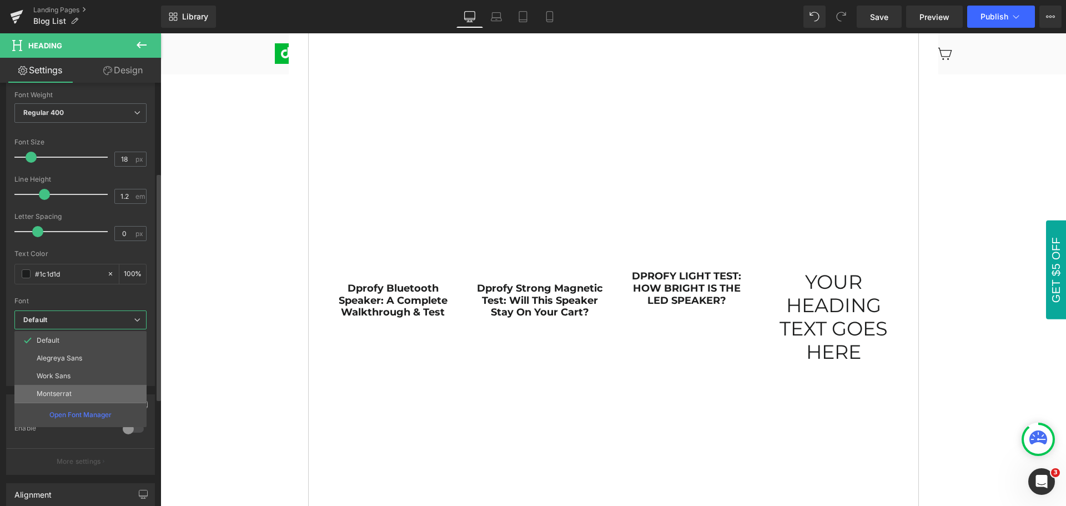
click at [65, 393] on p "Montserrat" at bounding box center [54, 394] width 35 height 8
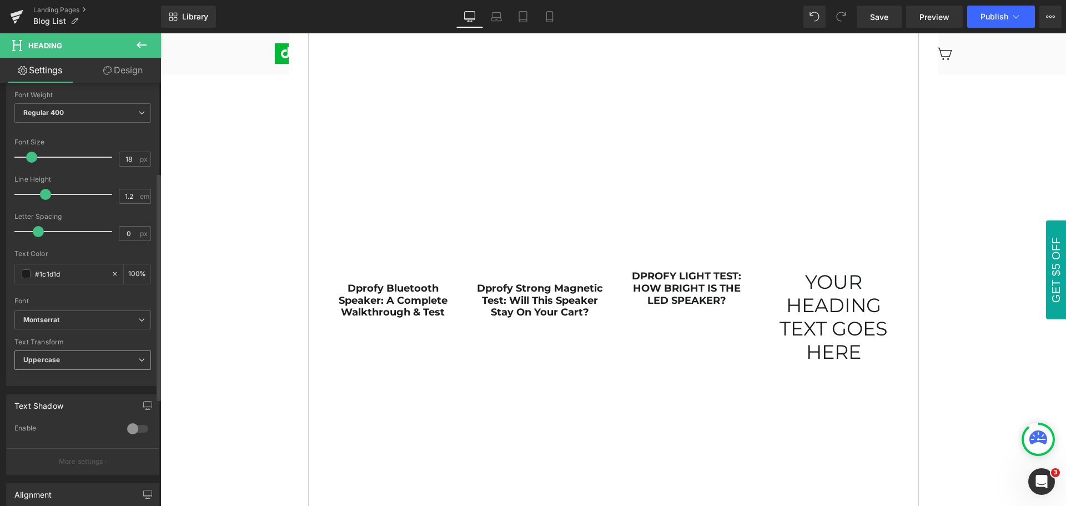
click at [71, 360] on span "Uppercase" at bounding box center [82, 359] width 137 height 19
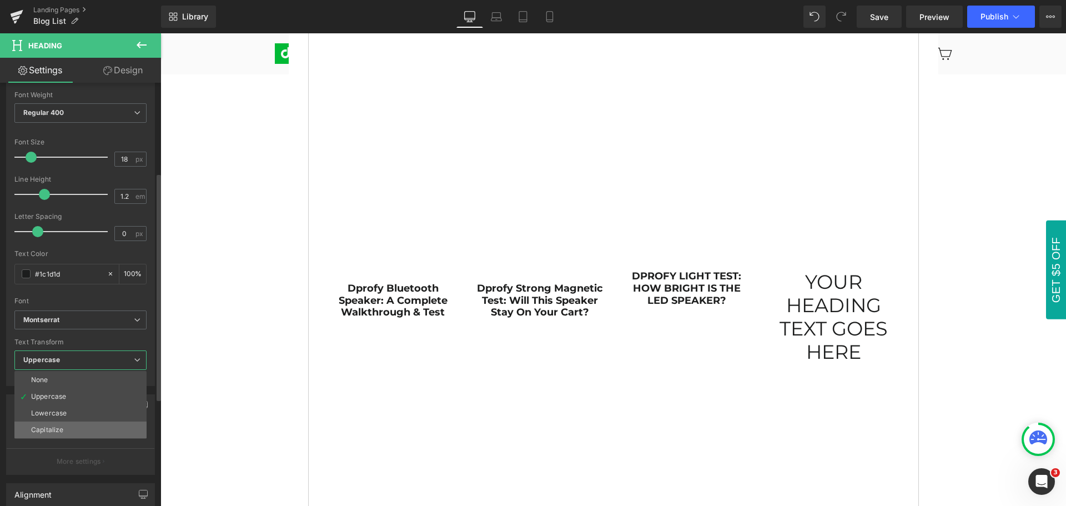
click at [71, 429] on li "Capitalize" at bounding box center [80, 429] width 132 height 17
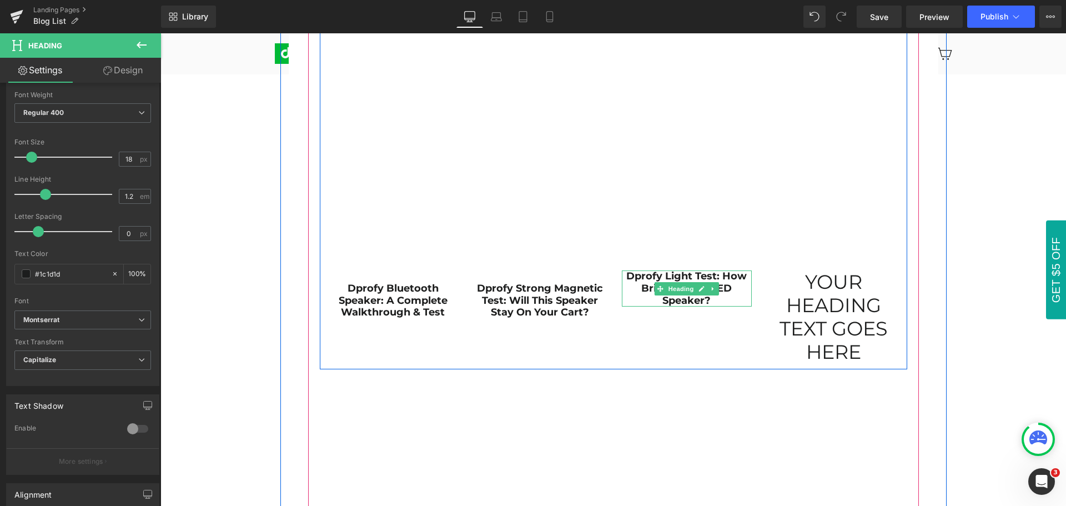
click at [626, 275] on strong "Dprofy Light Test: How Bright is the LED Speaker?" at bounding box center [686, 288] width 120 height 36
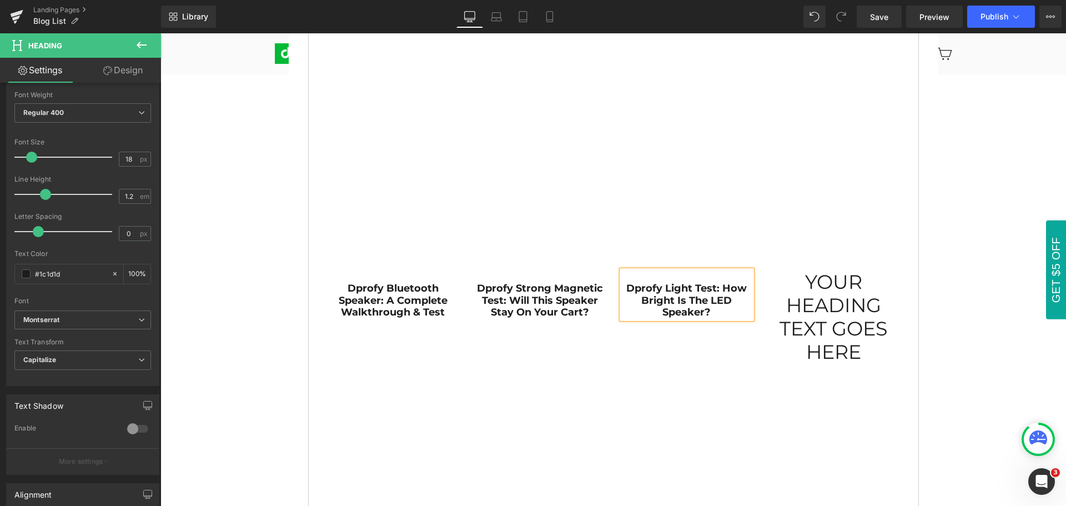
click at [969, 345] on div "PRODUCT REVIEWS & GOLF TIPS Heading Row Product Reviews Text Block Golf Tips Te…" at bounding box center [613, 516] width 906 height 2031
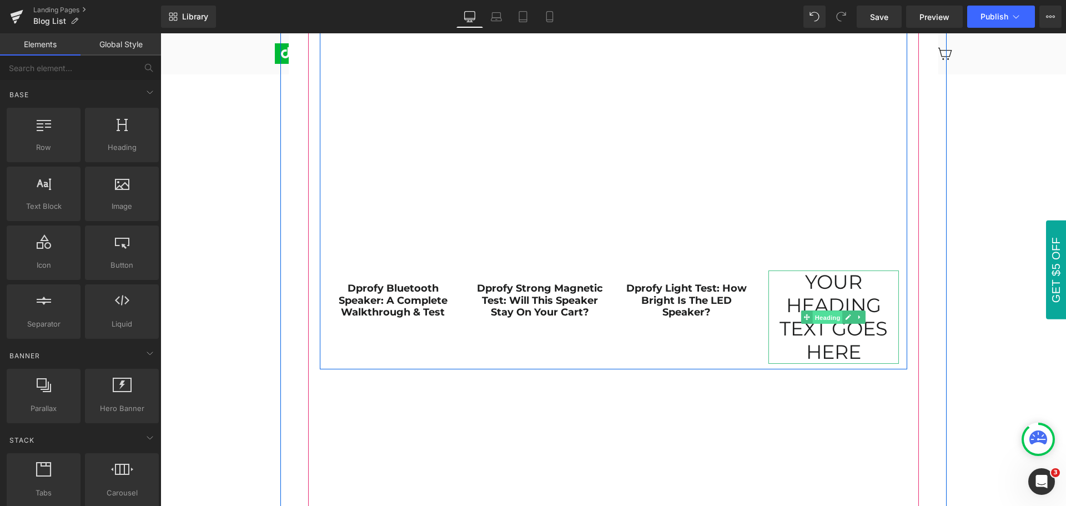
click at [822, 316] on span "Heading" at bounding box center [828, 317] width 30 height 13
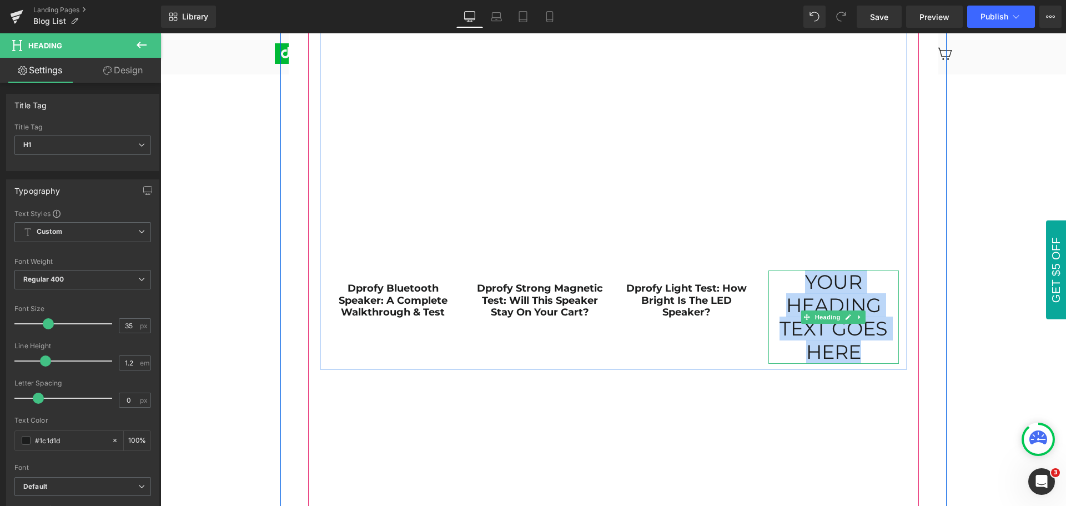
drag, startPoint x: 798, startPoint y: 278, endPoint x: 857, endPoint y: 349, distance: 92.7
click at [857, 349] on h1 "Your heading text goes here" at bounding box center [833, 316] width 130 height 93
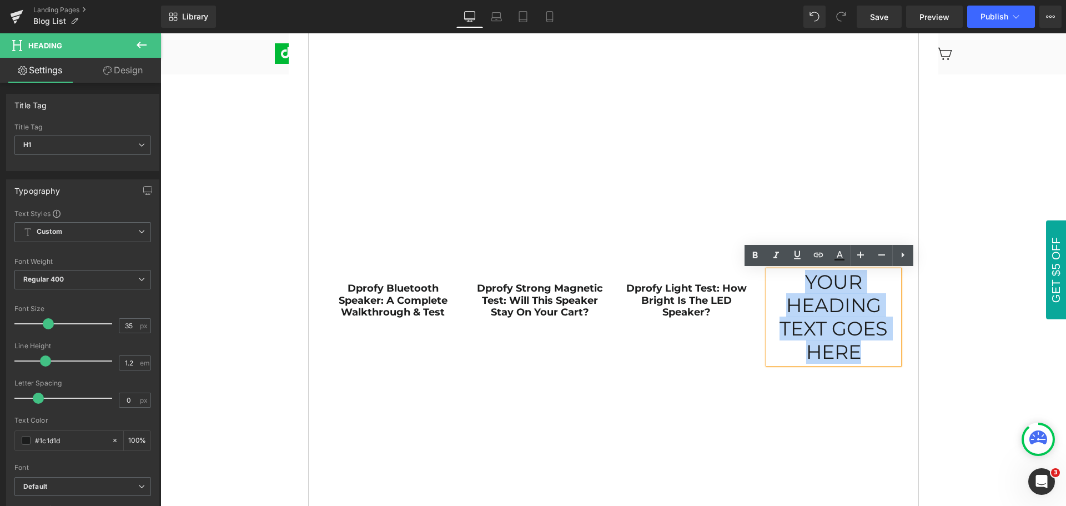
paste div
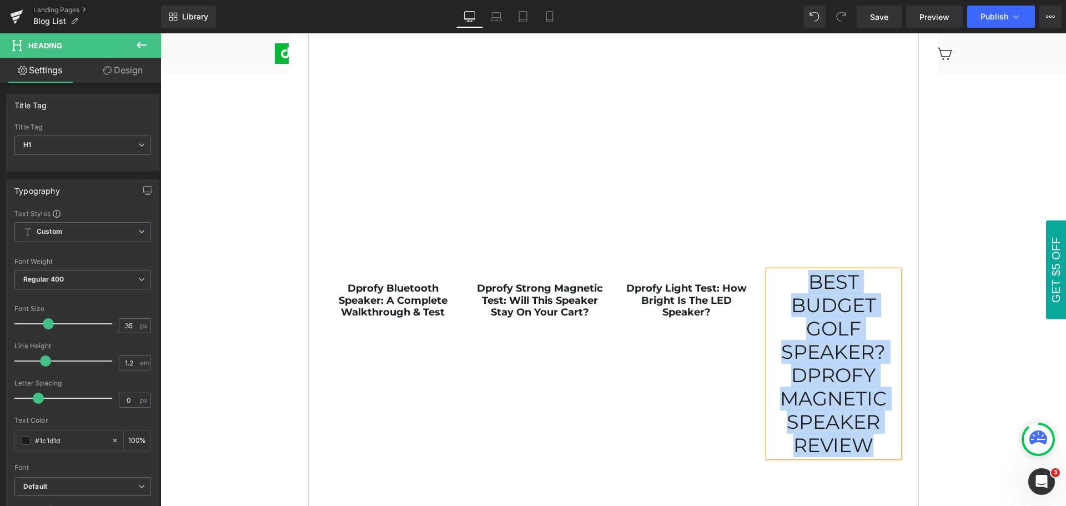
drag, startPoint x: 797, startPoint y: 279, endPoint x: 871, endPoint y: 436, distance: 173.3
click at [871, 436] on h1 "Best Budget Golf Speaker? Dprofy Magnetic Speaker Review" at bounding box center [833, 363] width 130 height 187
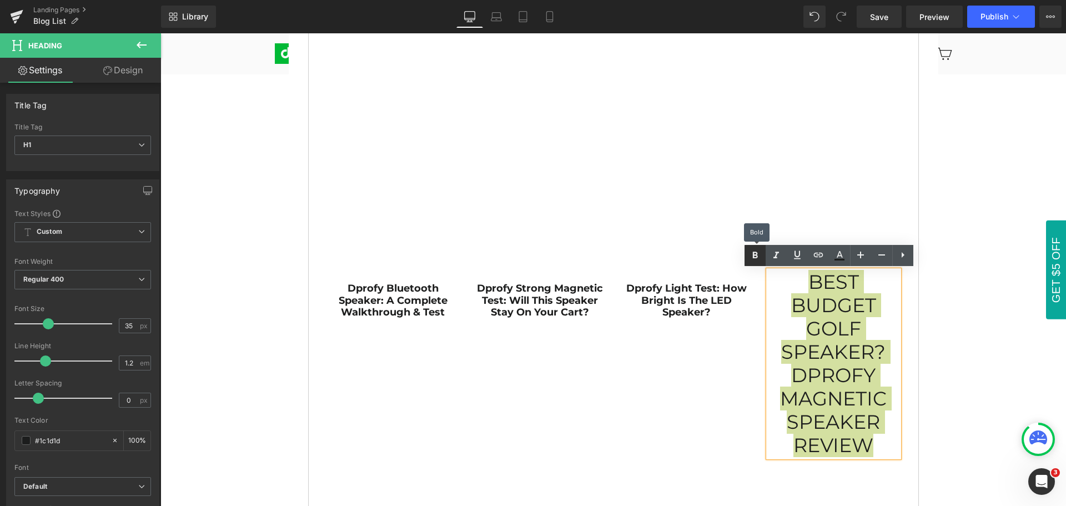
click at [753, 254] on icon at bounding box center [755, 255] width 5 height 7
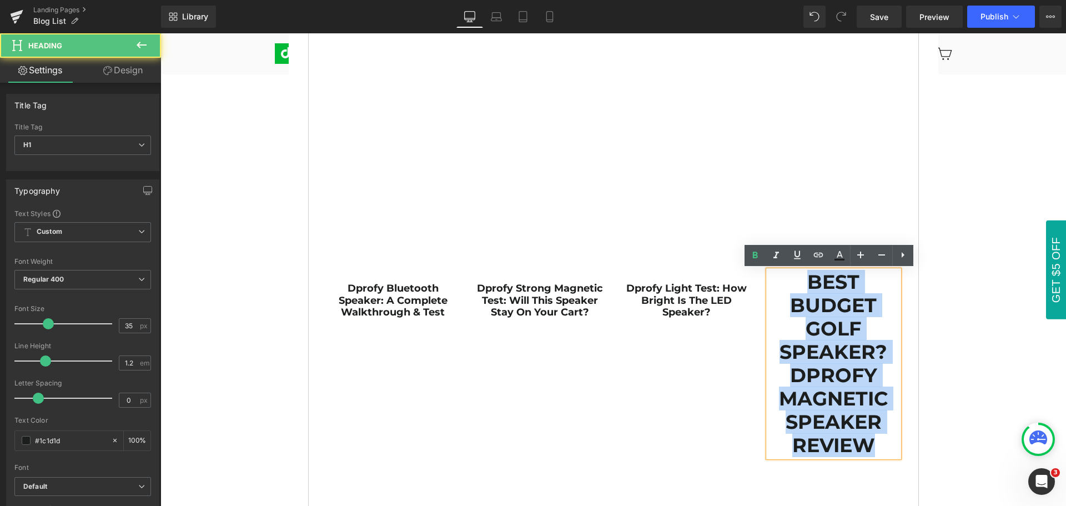
drag, startPoint x: 800, startPoint y: 277, endPoint x: 871, endPoint y: 452, distance: 188.6
click at [871, 452] on h1 "Best Budget Golf Speaker? Dprofy Magnetic Speaker Review" at bounding box center [833, 363] width 130 height 187
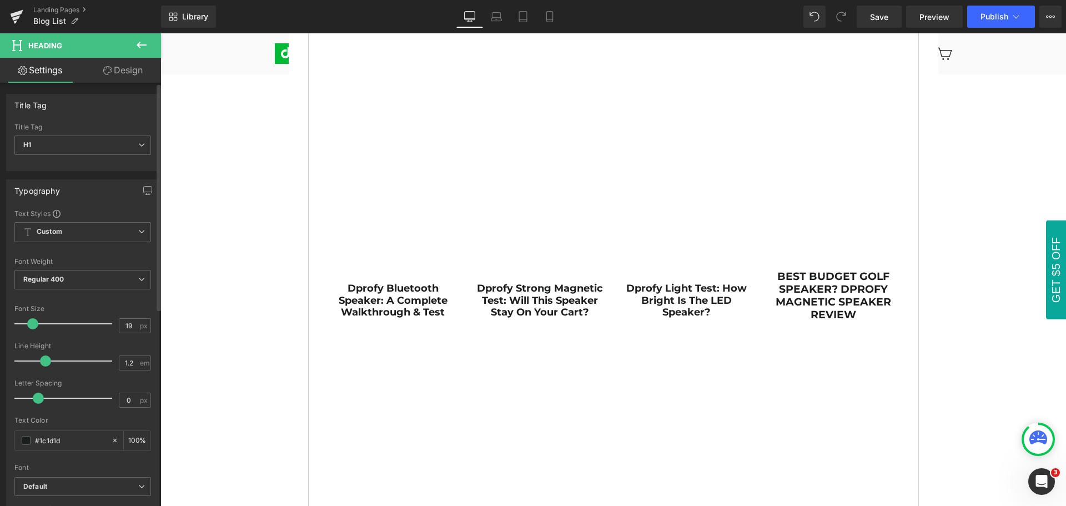
type input "18"
drag, startPoint x: 46, startPoint y: 323, endPoint x: 30, endPoint y: 323, distance: 15.5
click at [30, 323] on span at bounding box center [31, 323] width 11 height 11
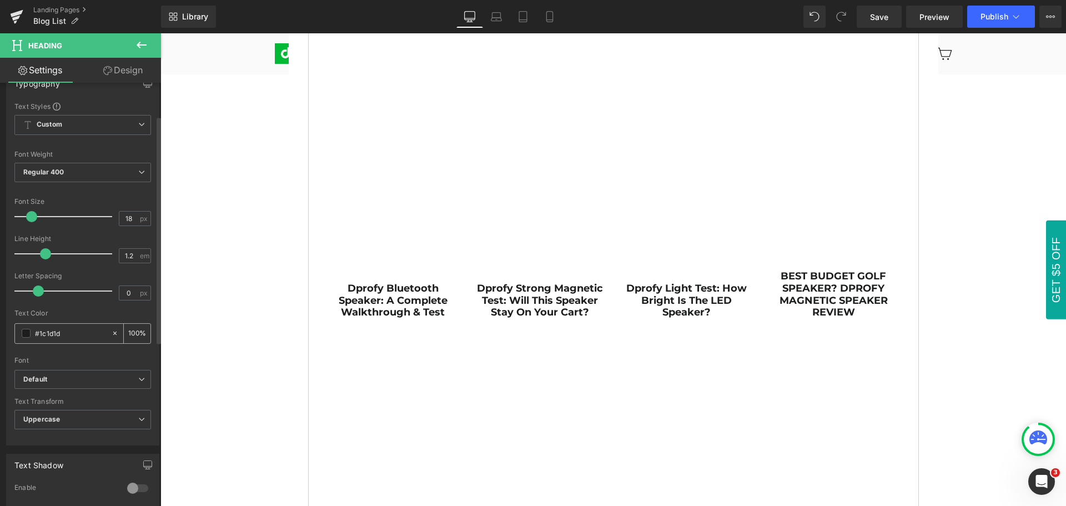
scroll to position [111, 0]
click at [74, 376] on b "Default" at bounding box center [80, 375] width 115 height 9
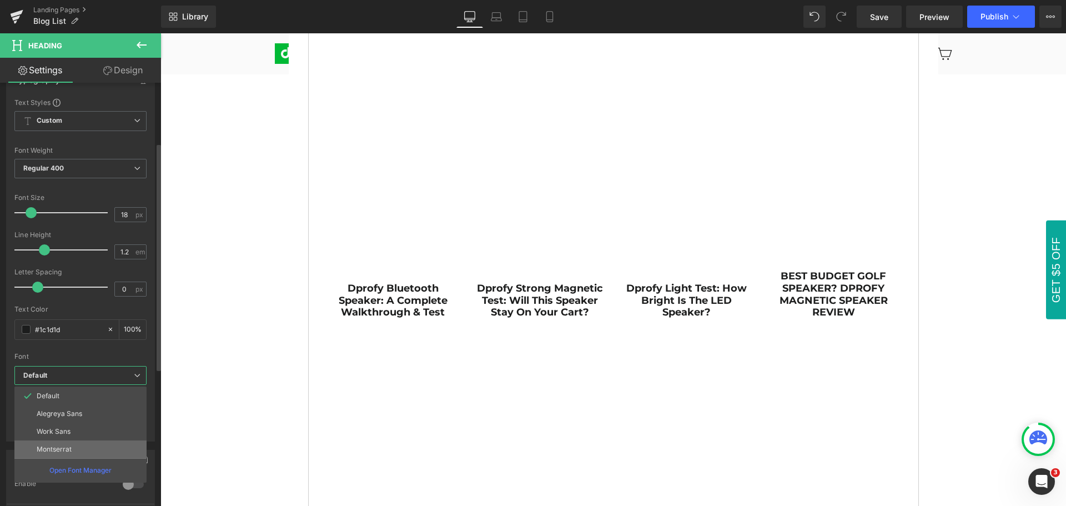
click at [76, 449] on li "Montserrat" at bounding box center [80, 449] width 132 height 18
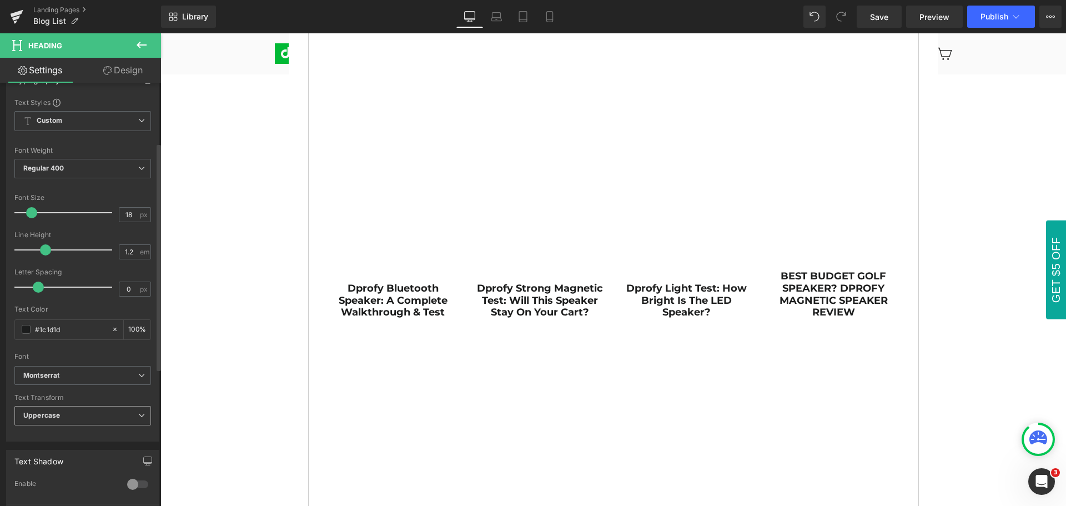
click at [89, 414] on span "Uppercase" at bounding box center [82, 415] width 137 height 19
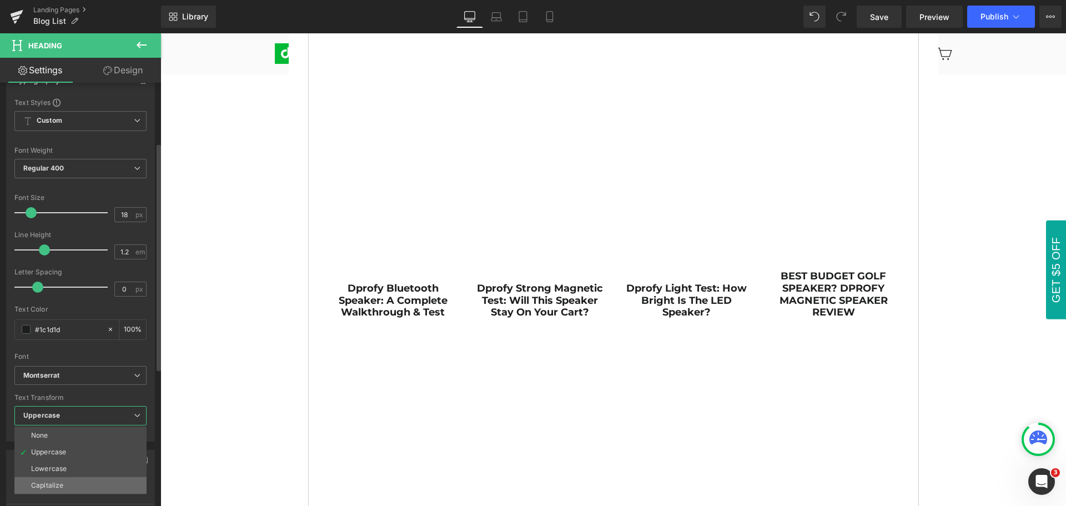
click at [76, 483] on li "Capitalize" at bounding box center [80, 485] width 132 height 17
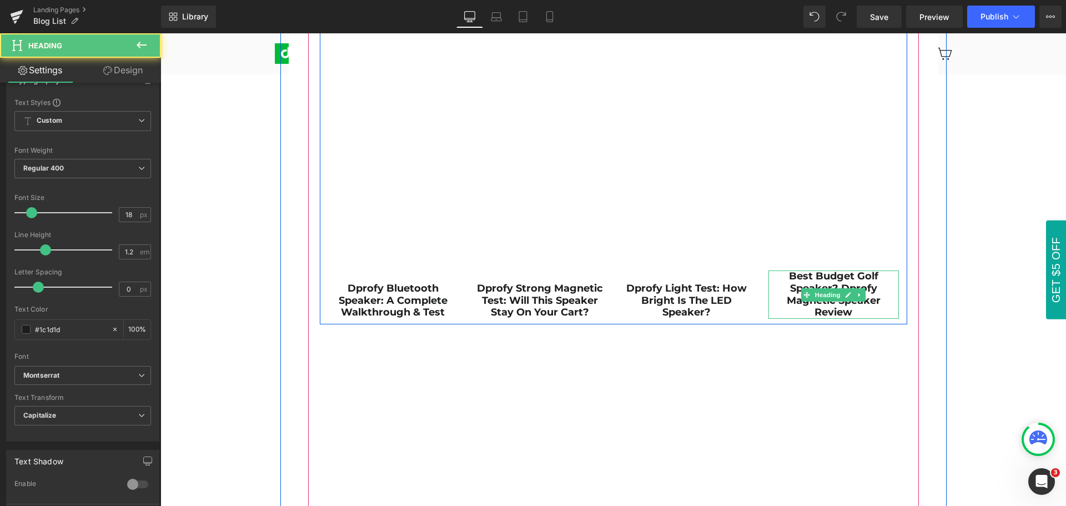
click at [787, 276] on strong "Best Budget Golf Speaker? Dprofy Magnetic Speaker Review" at bounding box center [834, 294] width 94 height 48
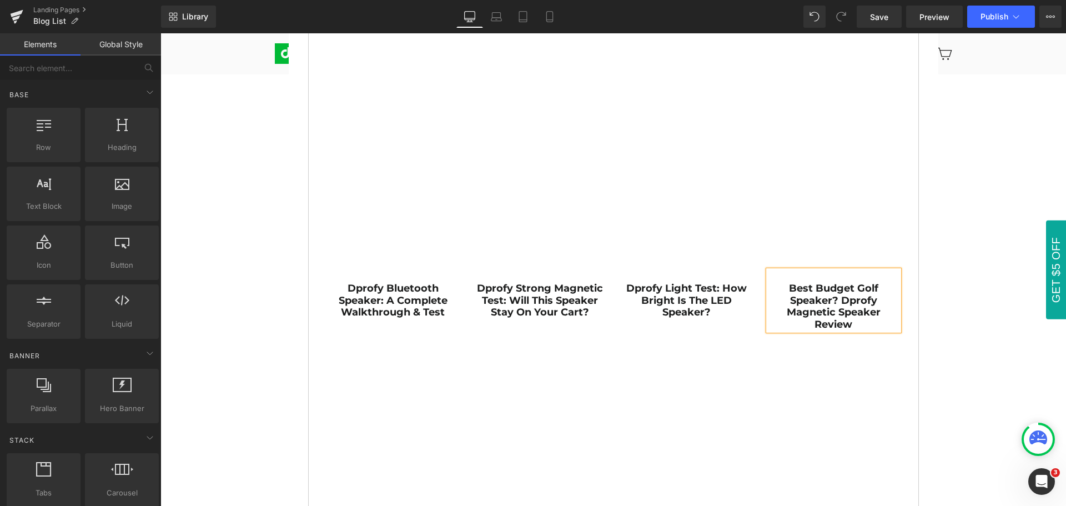
click at [969, 349] on div "PRODUCT REVIEWS & GOLF TIPS Heading Row Product Reviews Text Block Golf Tips Te…" at bounding box center [613, 500] width 906 height 1998
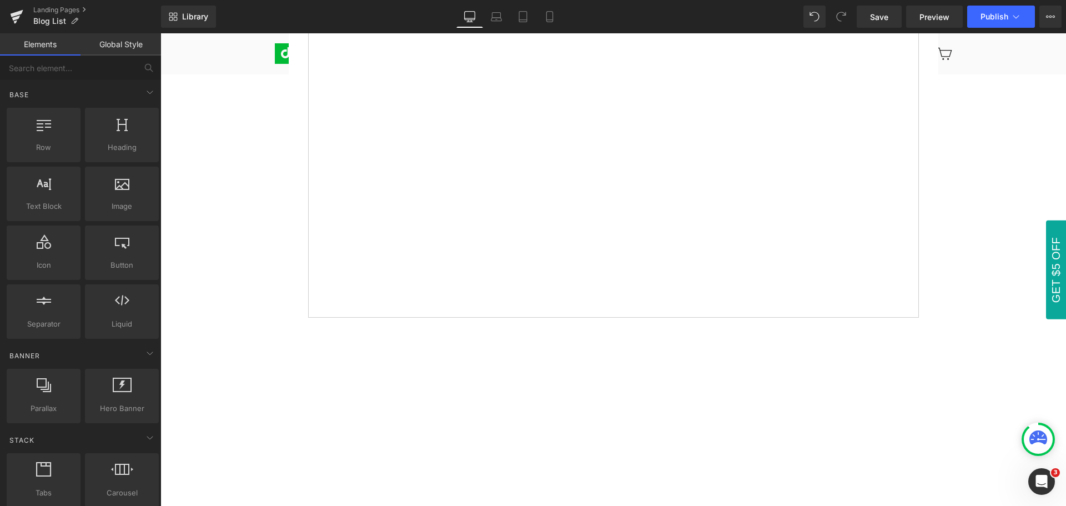
scroll to position [872, 0]
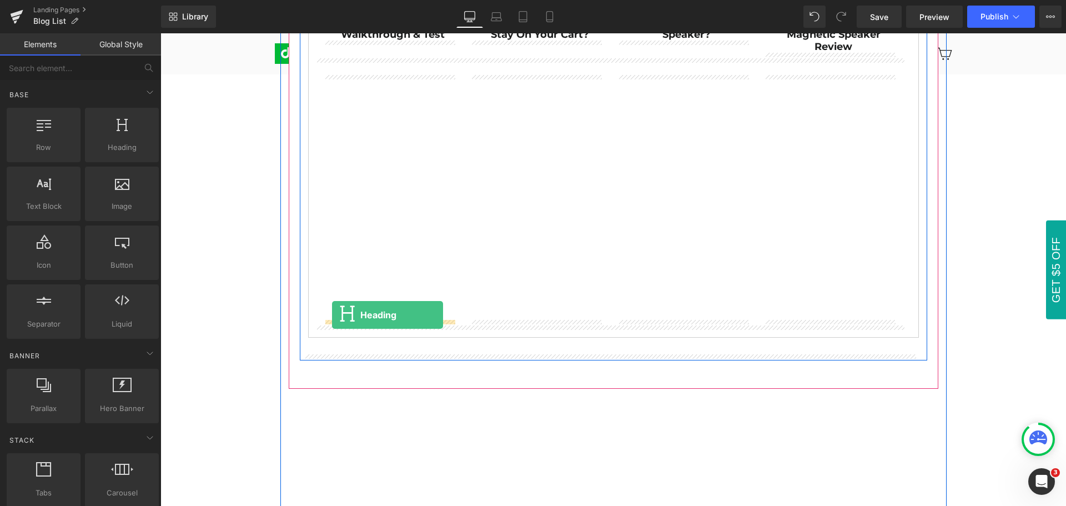
drag, startPoint x: 280, startPoint y: 168, endPoint x: 332, endPoint y: 315, distance: 156.1
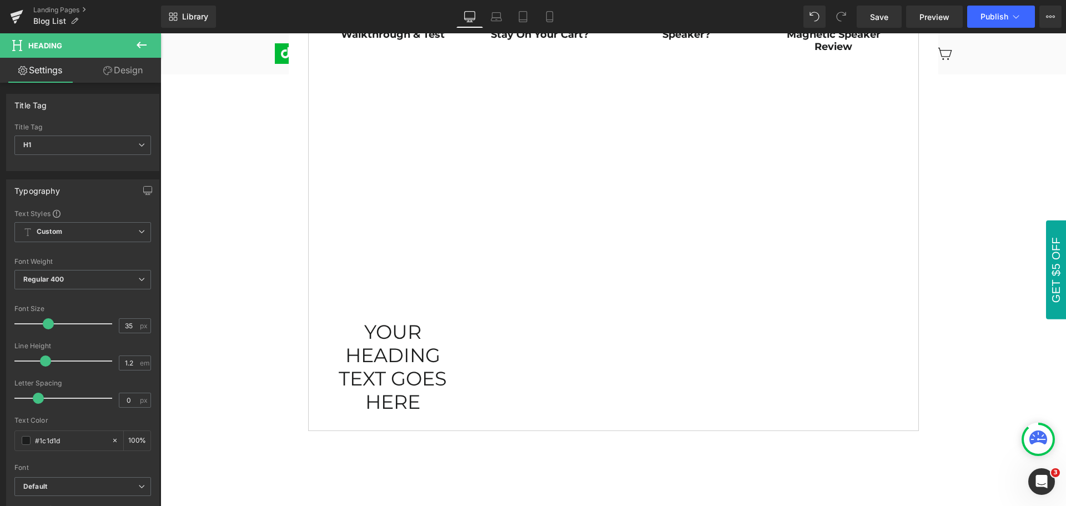
click at [140, 42] on icon at bounding box center [141, 44] width 13 height 13
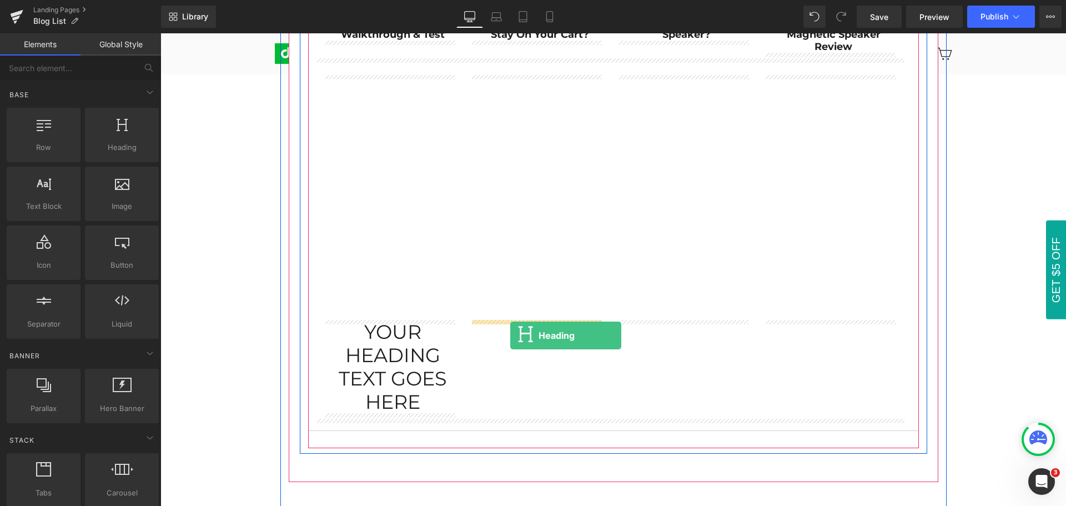
drag, startPoint x: 278, startPoint y: 168, endPoint x: 510, endPoint y: 335, distance: 286.7
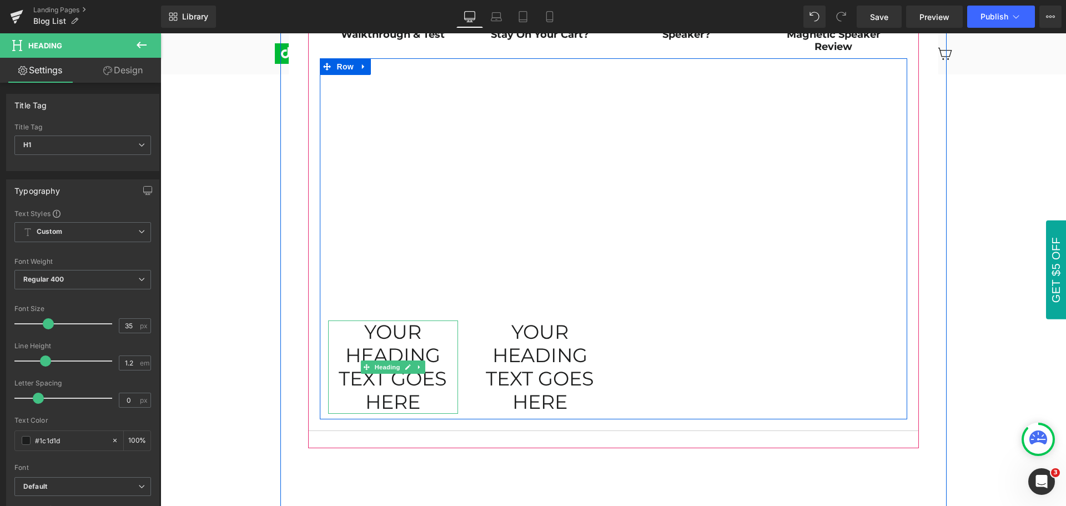
click at [369, 333] on h1 "Your heading text goes here" at bounding box center [393, 366] width 130 height 93
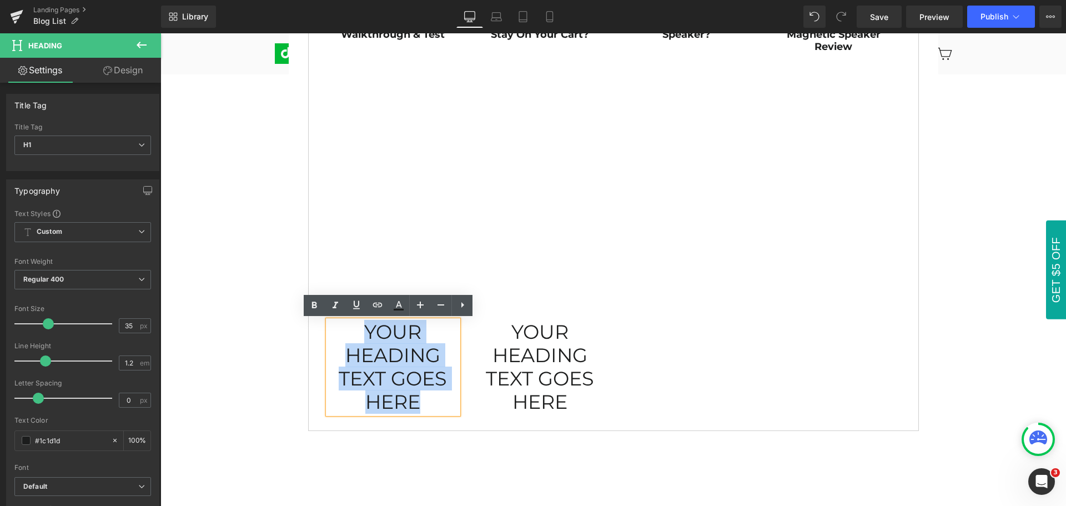
drag, startPoint x: 361, startPoint y: 329, endPoint x: 426, endPoint y: 397, distance: 93.5
click at [426, 397] on h1 "Your heading text goes here" at bounding box center [393, 366] width 130 height 93
paste div
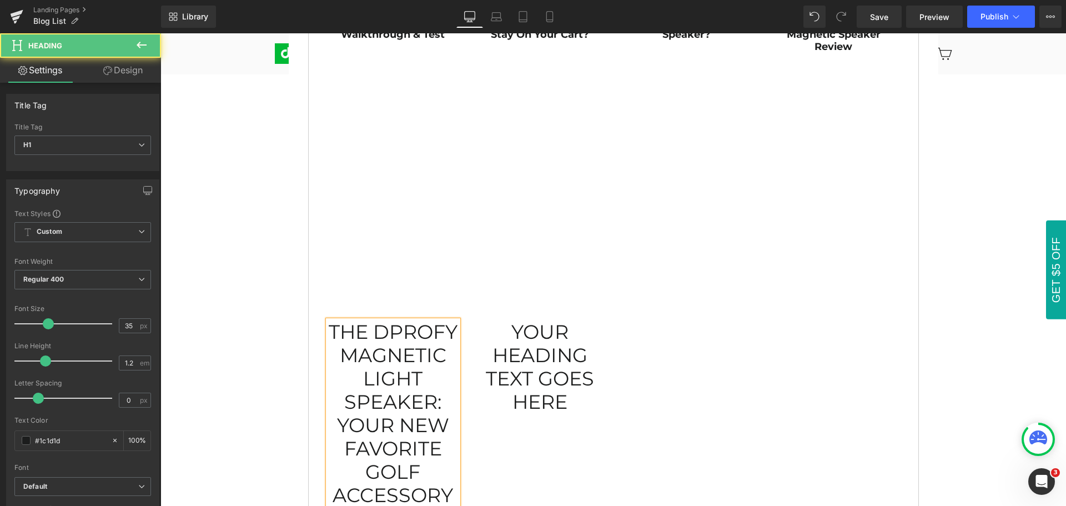
click at [363, 369] on h1 "The Dprofy Magnetic Light Speaker: Your New Favorite Golf Accessory?" at bounding box center [393, 425] width 130 height 210
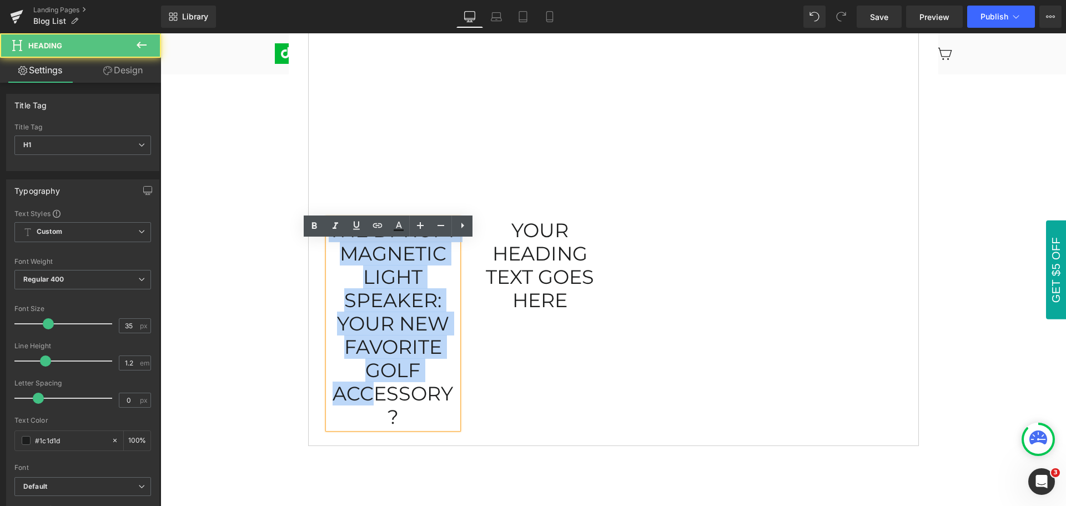
scroll to position [983, 0]
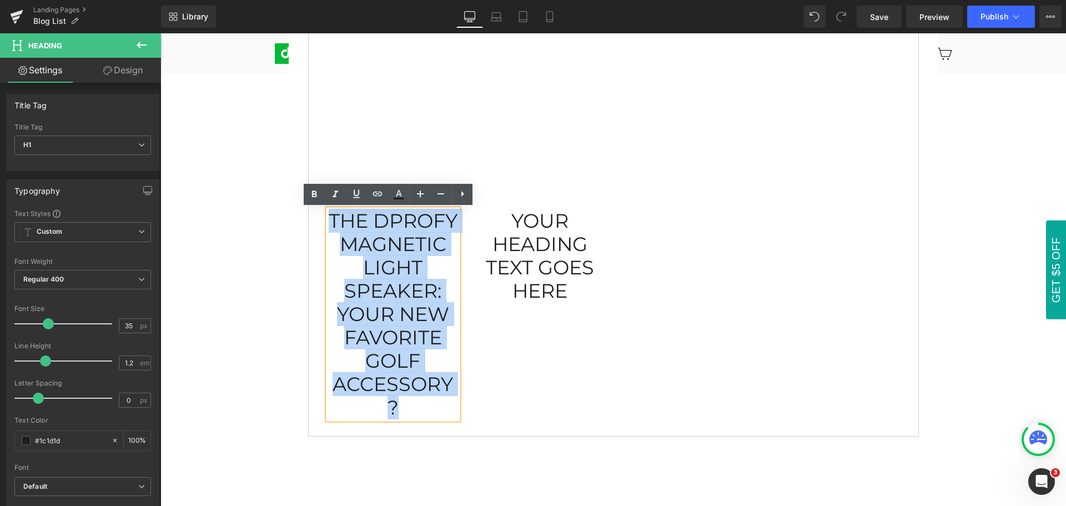
drag, startPoint x: 325, startPoint y: 331, endPoint x: 404, endPoint y: 408, distance: 109.1
click at [404, 408] on h1 "The Dprofy Magnetic Light Speaker: Your New Favorite Golf Accessory?" at bounding box center [393, 314] width 130 height 210
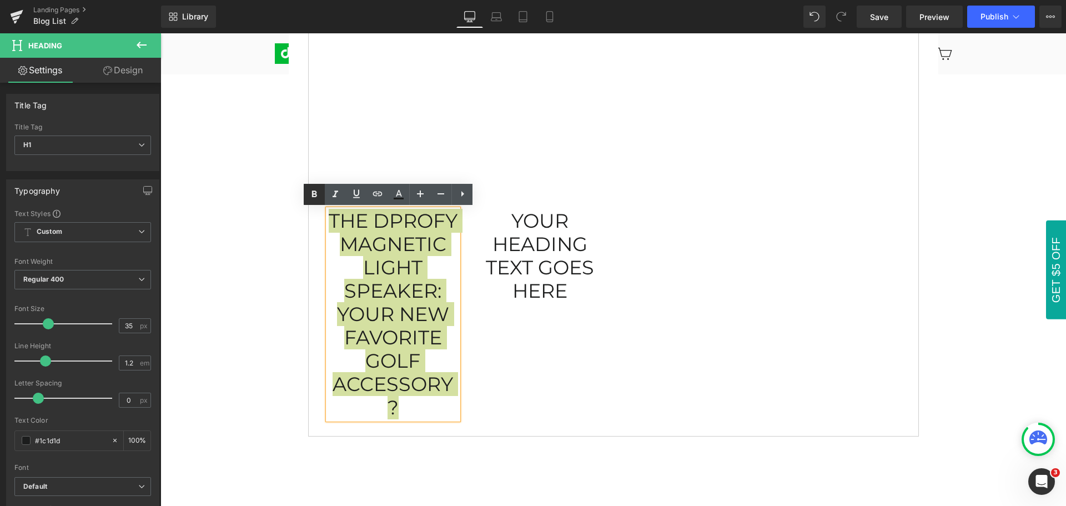
click at [315, 192] on icon at bounding box center [314, 194] width 13 height 13
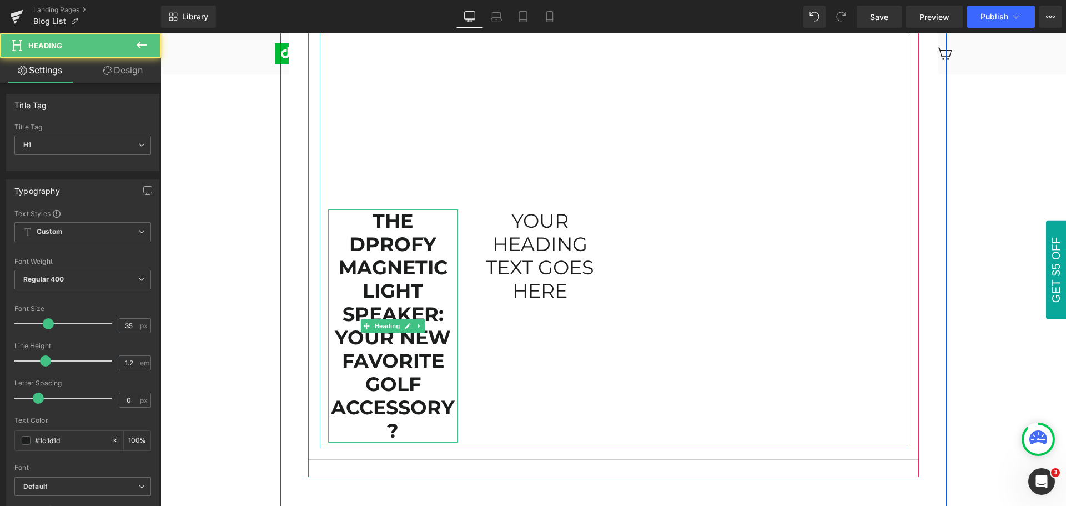
click at [361, 306] on strong "The Dprofy Magnetic Light Speaker: Your New Favorite Golf Accessory?" at bounding box center [393, 326] width 124 height 234
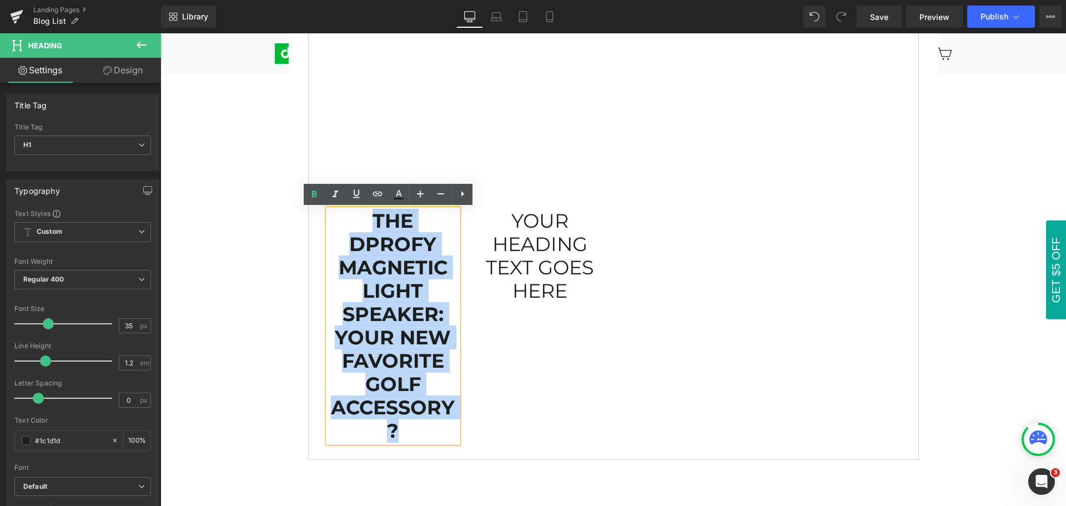
drag, startPoint x: 352, startPoint y: 221, endPoint x: 428, endPoint y: 427, distance: 219.6
click at [428, 427] on h1 "The Dprofy Magnetic Light Speaker: Your New Favorite Golf Accessory?" at bounding box center [393, 325] width 130 height 233
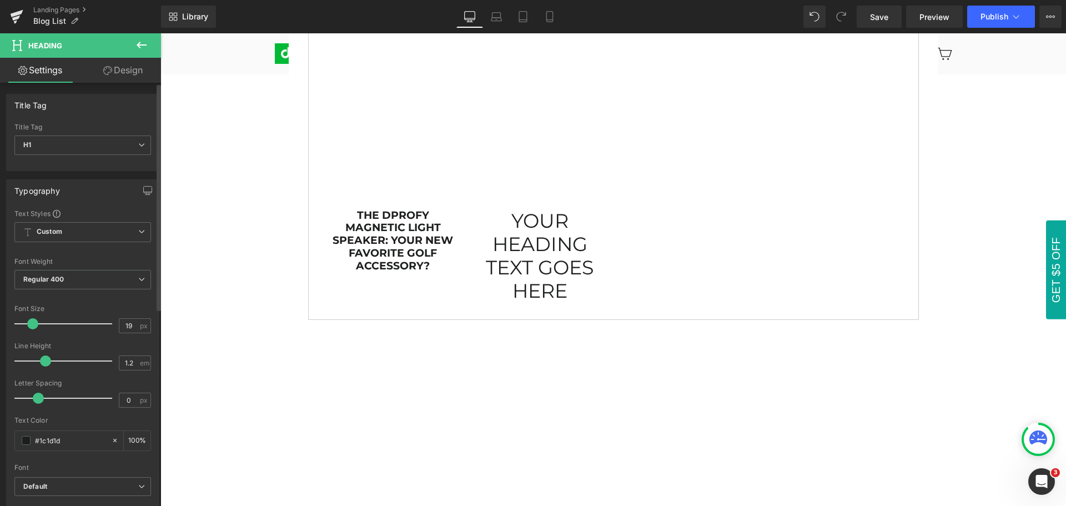
type input "18"
drag, startPoint x: 49, startPoint y: 325, endPoint x: 33, endPoint y: 325, distance: 16.1
click at [33, 325] on span at bounding box center [31, 323] width 11 height 11
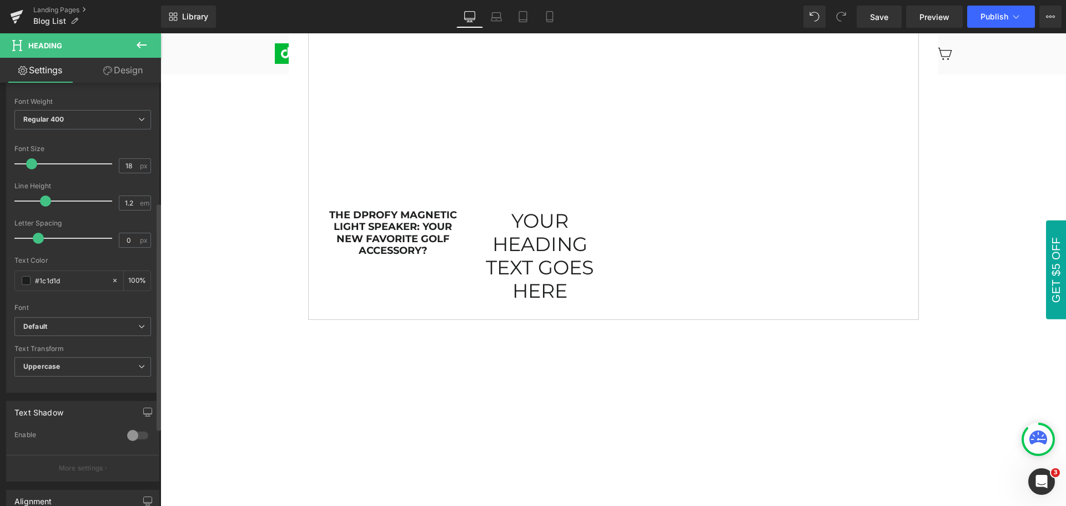
scroll to position [222, 0]
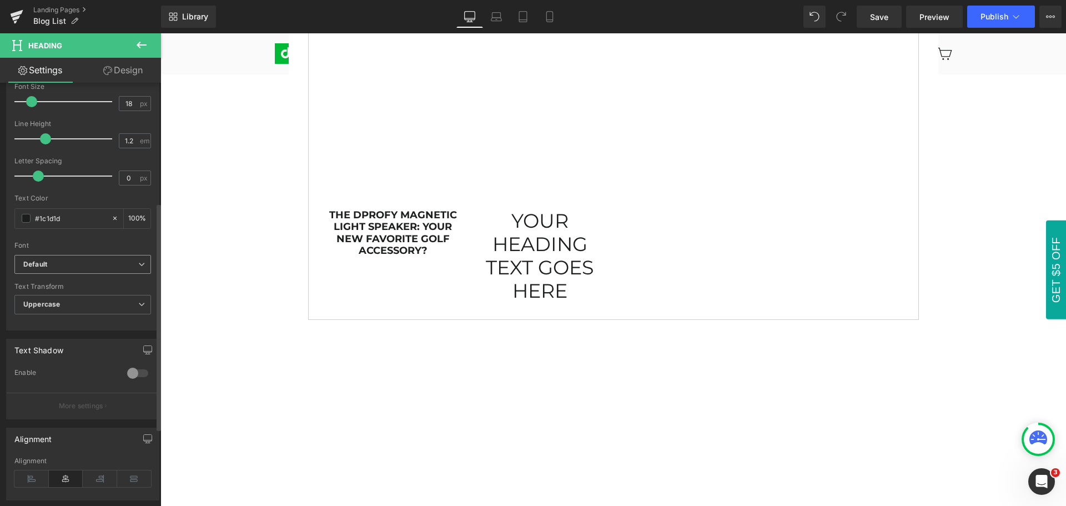
click at [64, 265] on b "Default" at bounding box center [80, 264] width 115 height 9
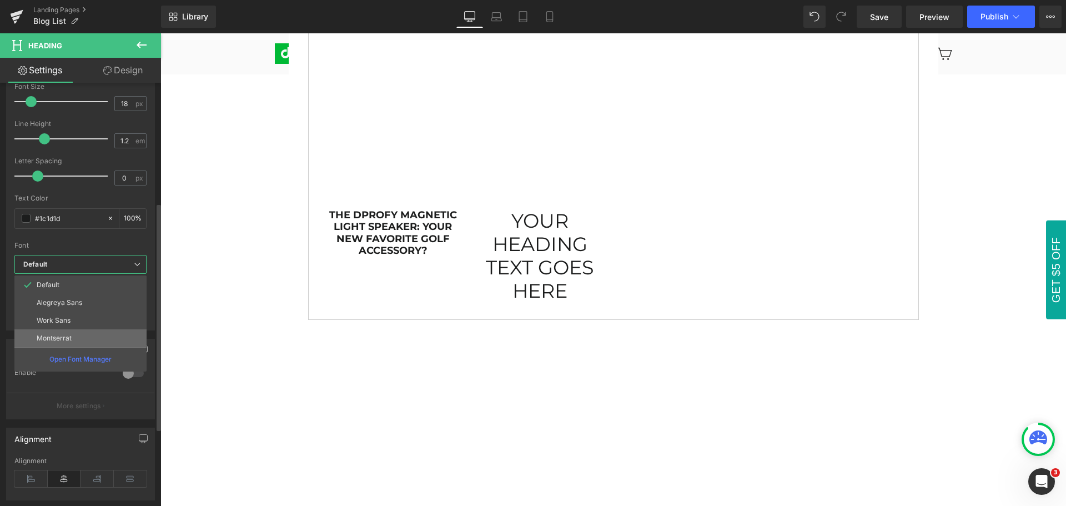
click at [60, 343] on li "Montserrat" at bounding box center [80, 338] width 132 height 18
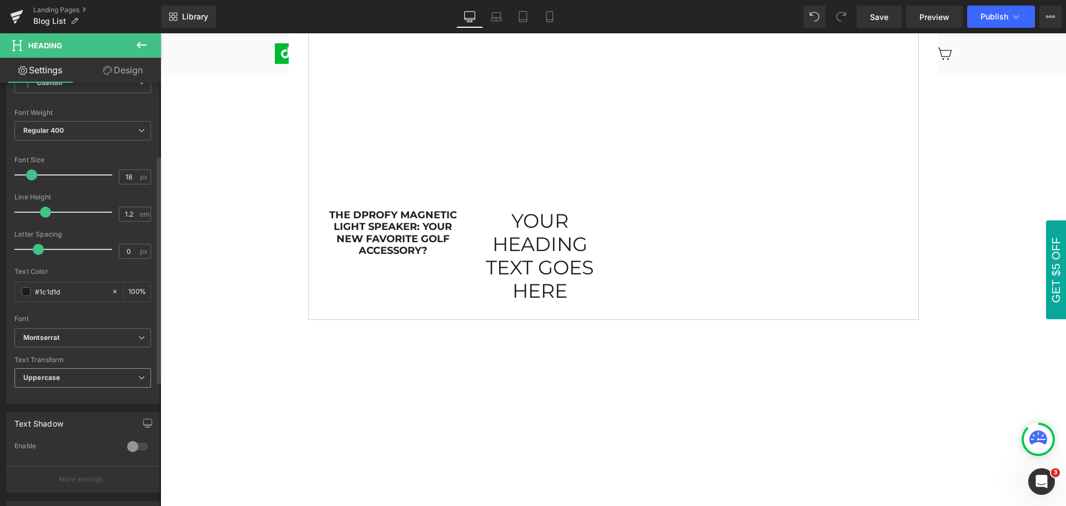
scroll to position [111, 0]
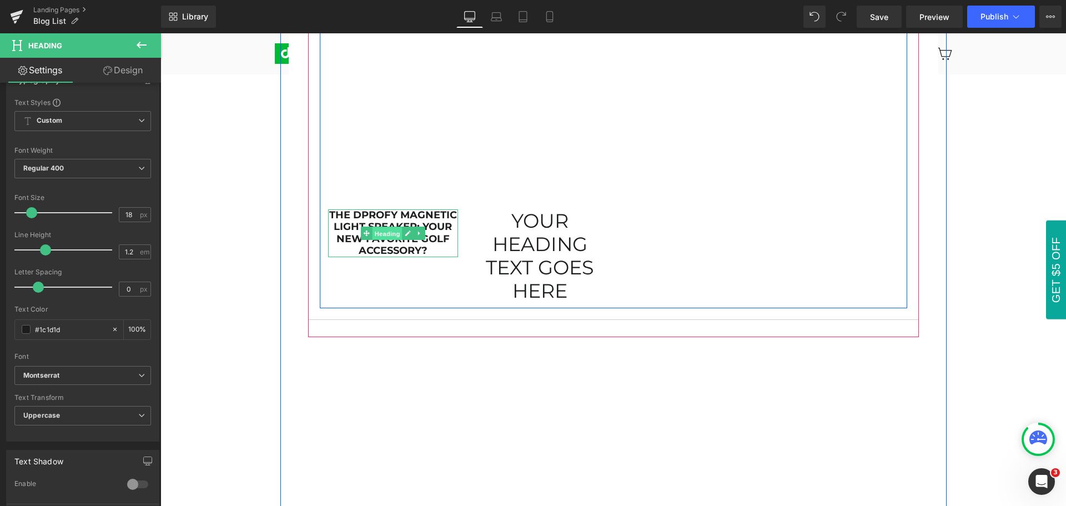
click at [384, 235] on span "Heading" at bounding box center [387, 233] width 30 height 13
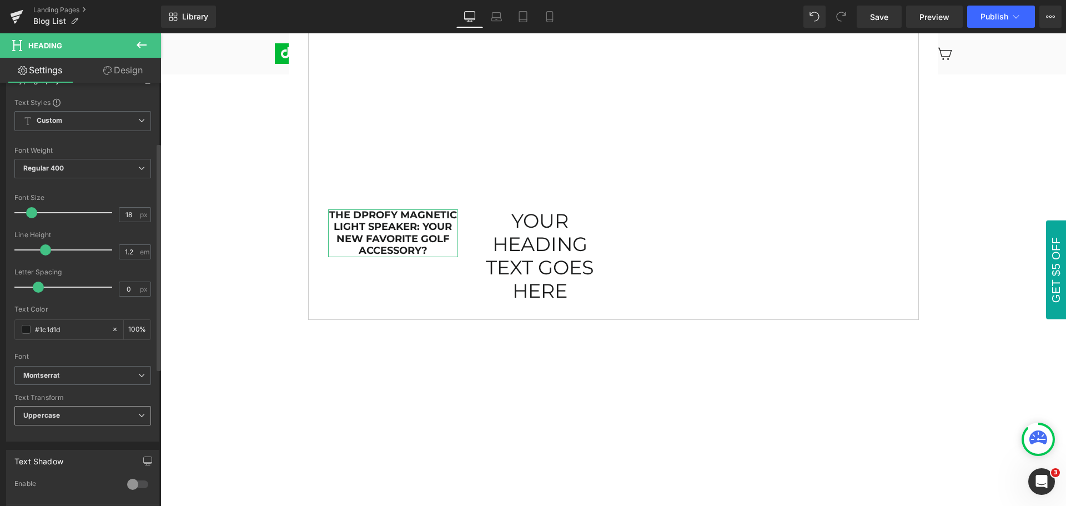
click at [81, 415] on span "Uppercase" at bounding box center [82, 415] width 137 height 19
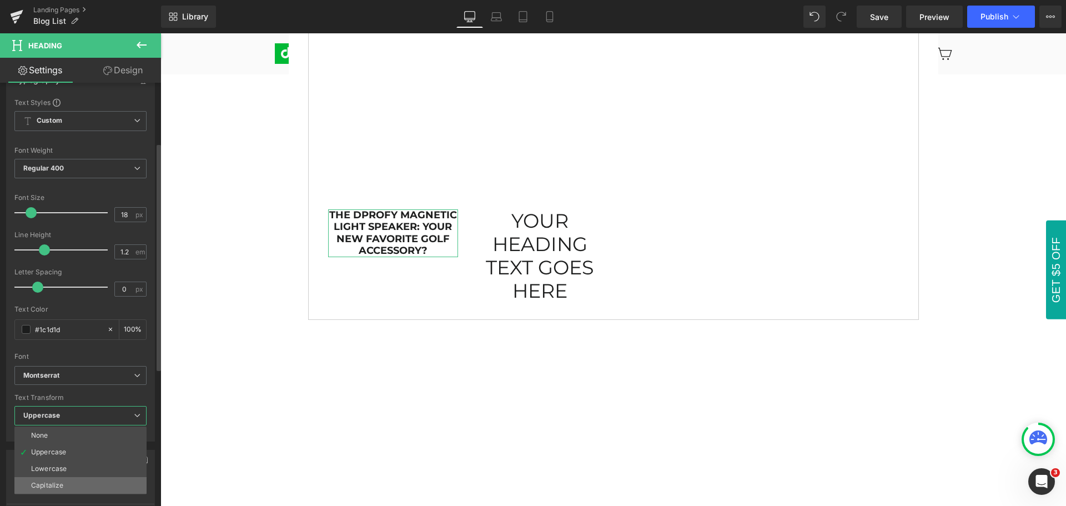
click at [73, 488] on li "Capitalize" at bounding box center [80, 485] width 132 height 17
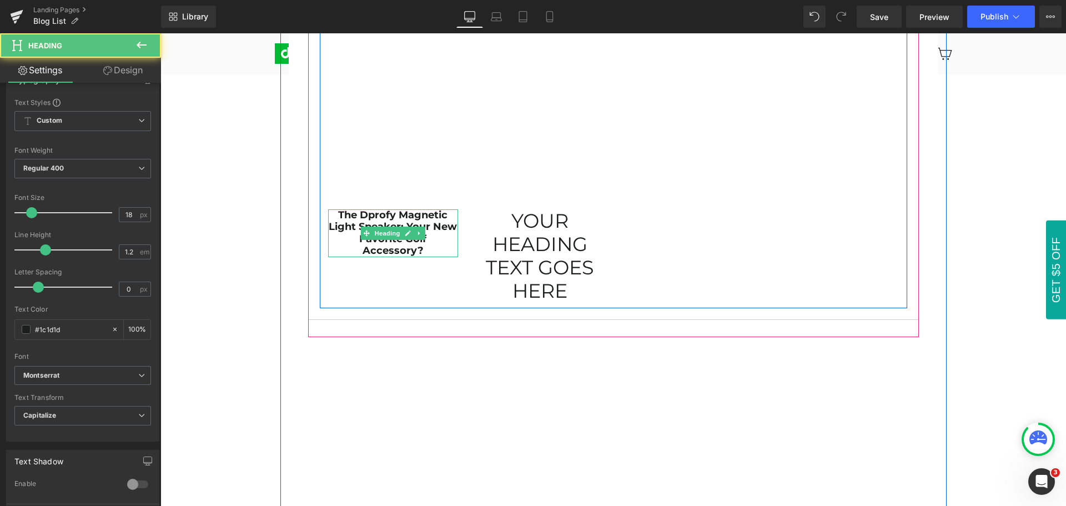
click at [330, 214] on h1 "The Dprofy Magnetic Light Speaker: Your New Favorite Golf Accessory?" at bounding box center [393, 233] width 130 height 48
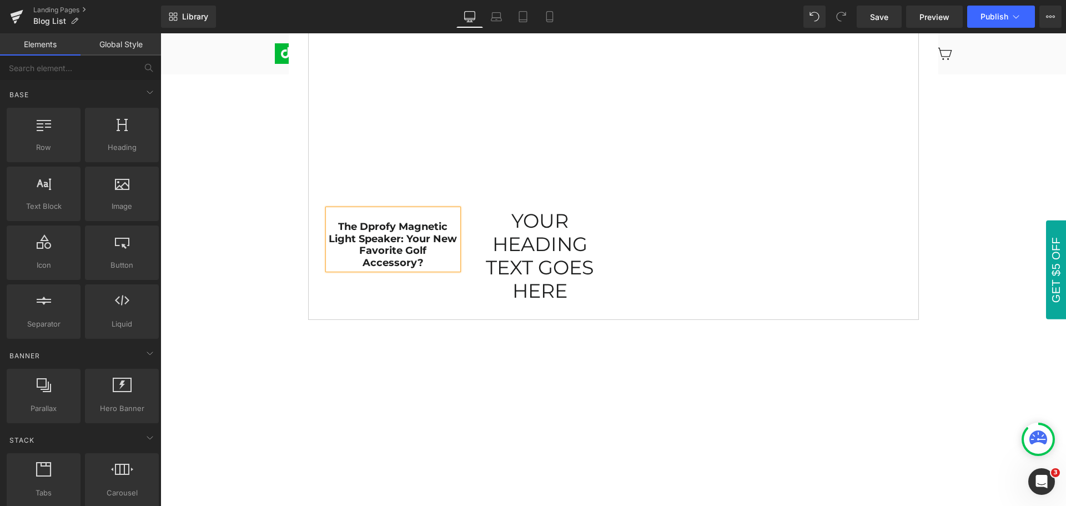
click at [241, 257] on div "PRODUCT REVIEWS & GOLF TIPS Heading Row Product Reviews Text Block Golf Tips Te…" at bounding box center [613, 157] width 906 height 2091
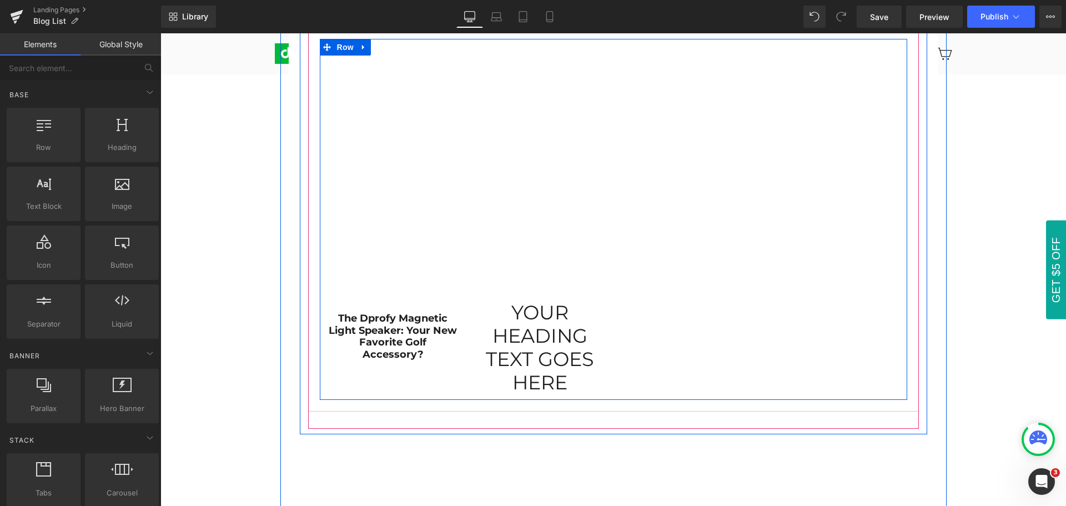
scroll to position [872, 0]
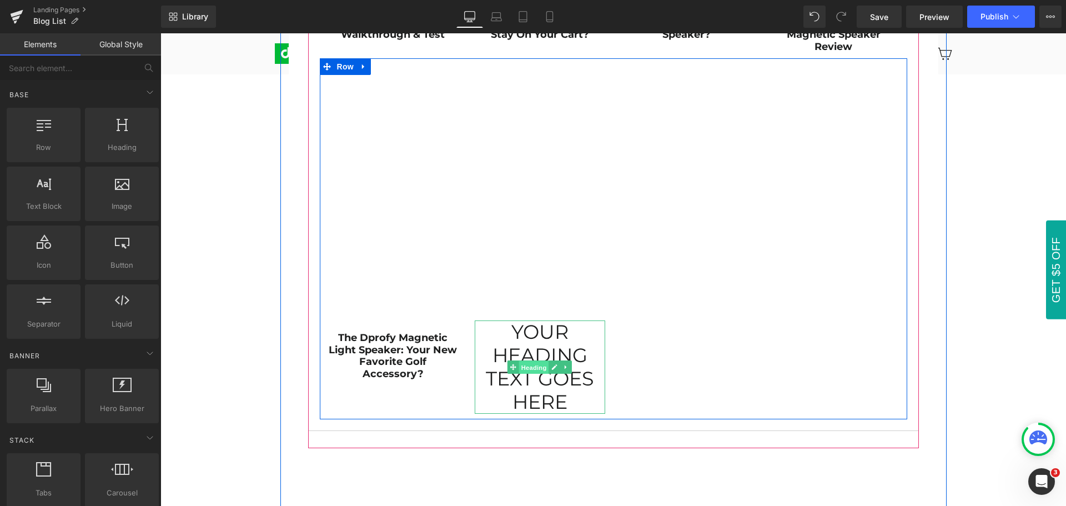
click at [531, 368] on span "Heading" at bounding box center [534, 366] width 30 height 13
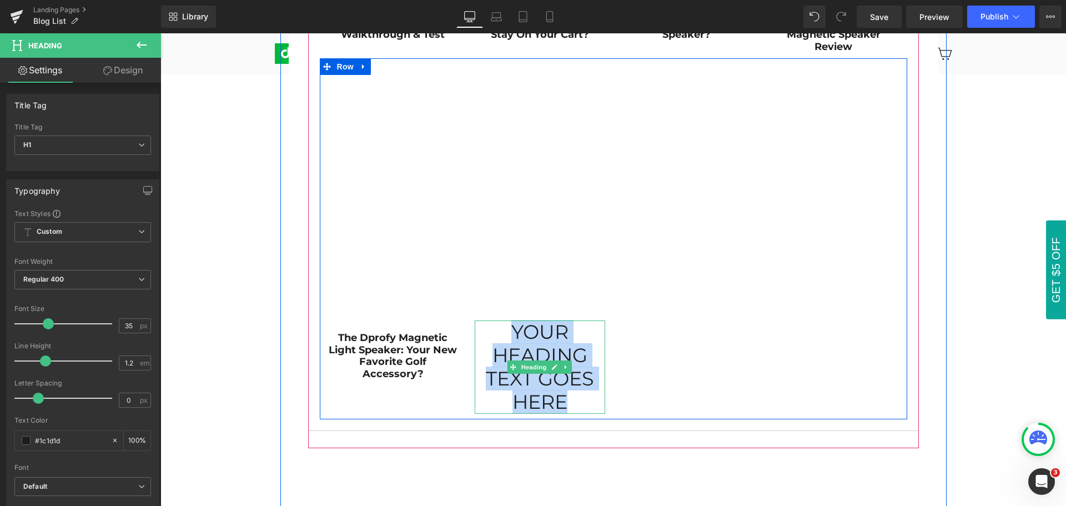
drag, startPoint x: 509, startPoint y: 326, endPoint x: 577, endPoint y: 395, distance: 97.0
click at [577, 395] on h1 "Your heading text goes here" at bounding box center [540, 366] width 130 height 93
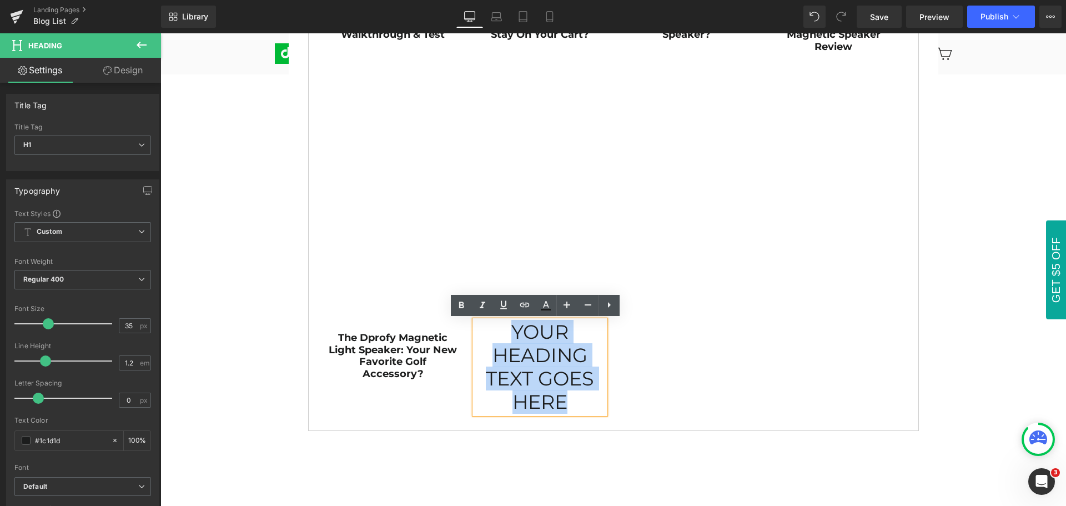
paste div
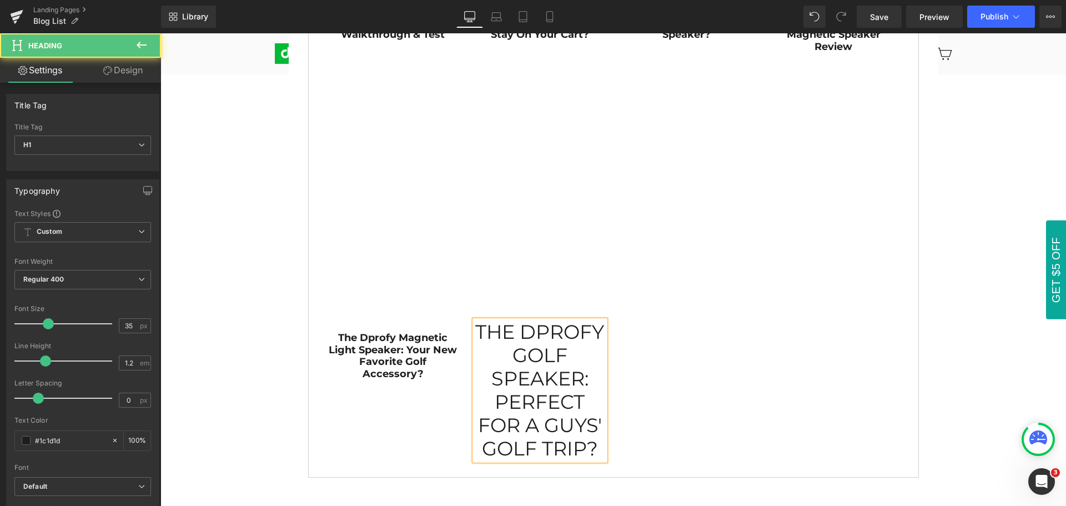
click at [499, 361] on h1 "The Dprofy Golf Speaker: Perfect for a Guys' Golf Trip?" at bounding box center [540, 390] width 130 height 140
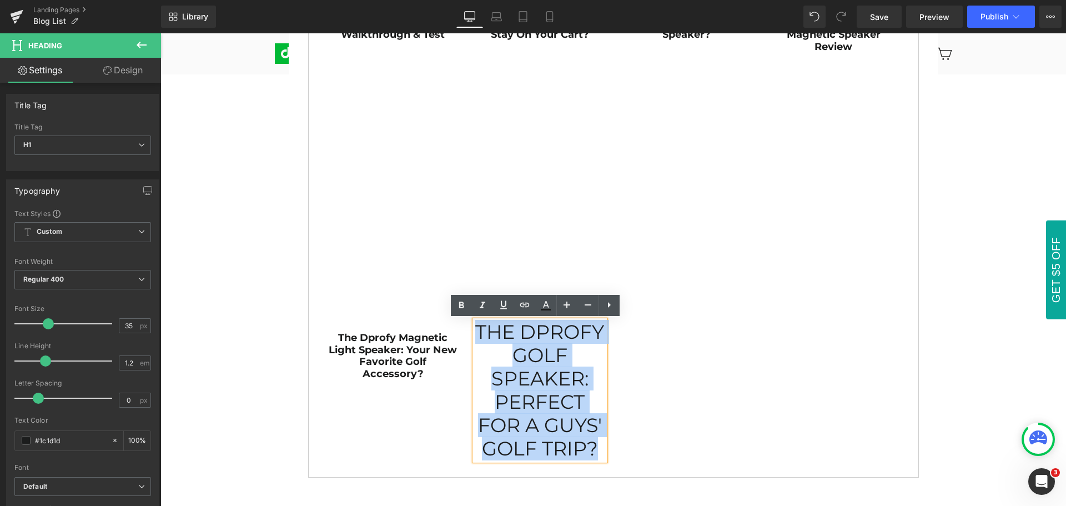
drag, startPoint x: 471, startPoint y: 332, endPoint x: 592, endPoint y: 445, distance: 165.8
click at [592, 445] on h1 "The Dprofy Golf Speaker: Perfect for a Guys' Golf Trip?" at bounding box center [540, 390] width 130 height 140
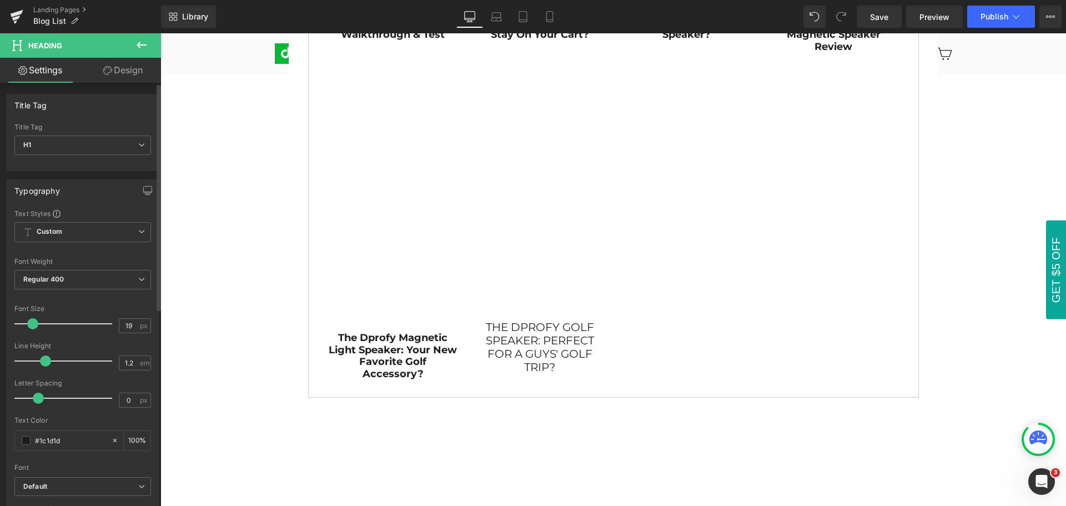
type input "18"
drag, startPoint x: 47, startPoint y: 326, endPoint x: 31, endPoint y: 326, distance: 15.5
click at [31, 326] on span at bounding box center [31, 323] width 11 height 11
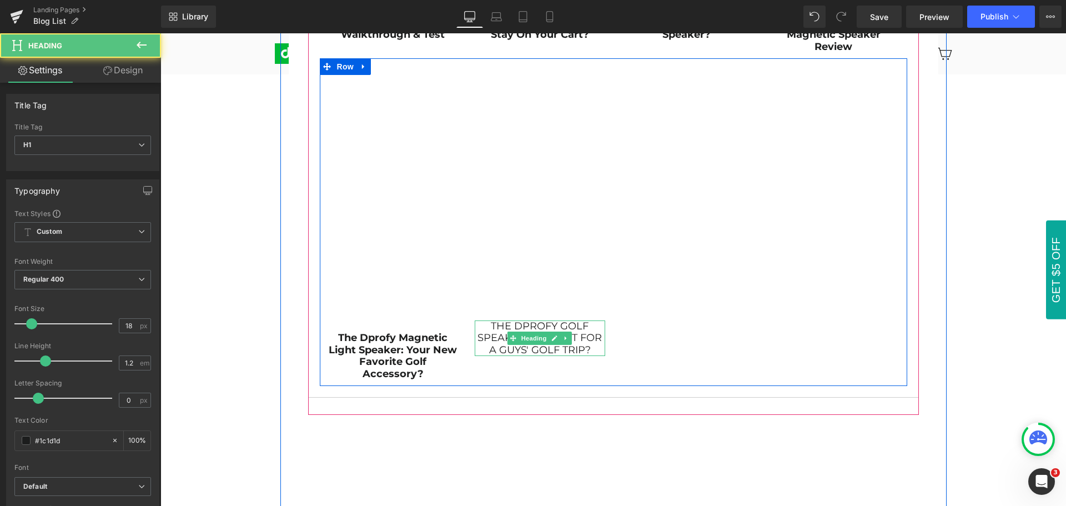
click at [521, 349] on h1 "The Dprofy Golf Speaker: Perfect for a Guys' Golf Trip?" at bounding box center [540, 338] width 130 height 36
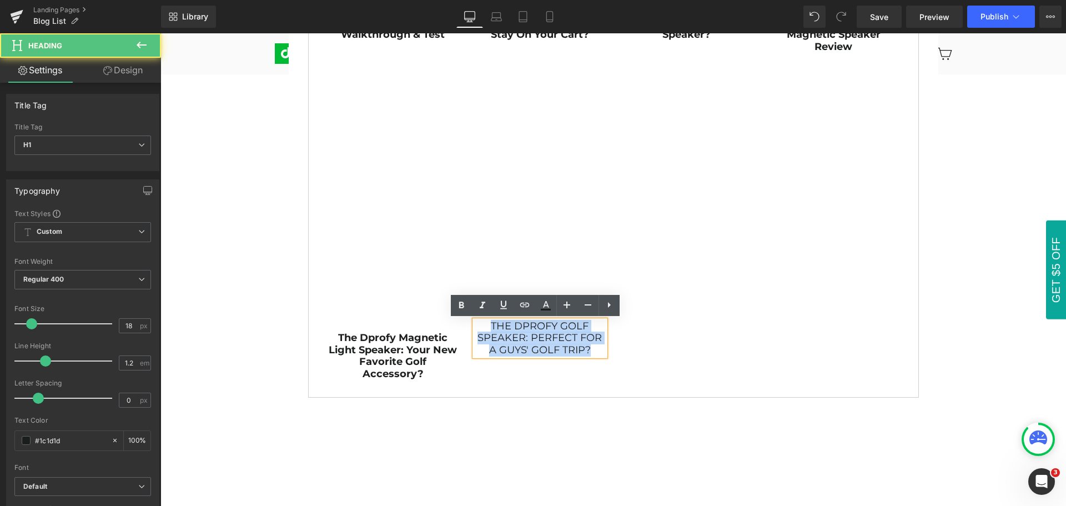
drag, startPoint x: 482, startPoint y: 327, endPoint x: 584, endPoint y: 348, distance: 103.7
click at [584, 348] on h1 "The Dprofy Golf Speaker: Perfect for a Guys' Golf Trip?" at bounding box center [540, 338] width 130 height 36
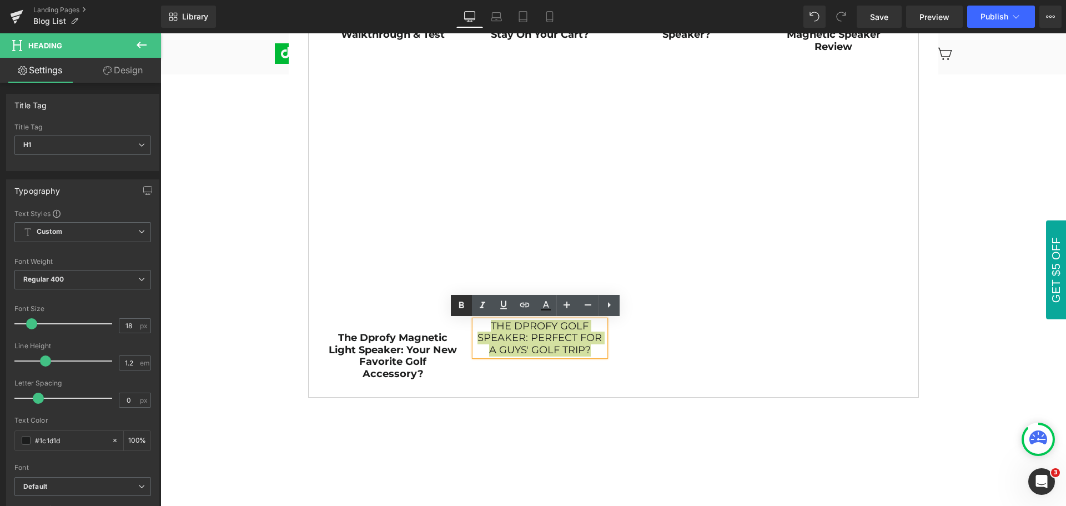
click at [460, 304] on icon at bounding box center [461, 304] width 5 height 7
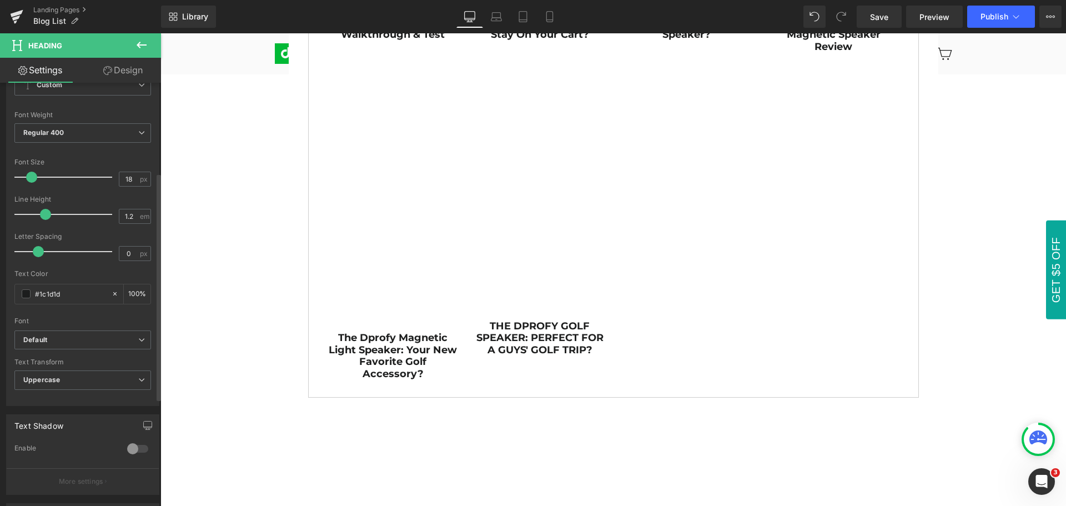
scroll to position [167, 0]
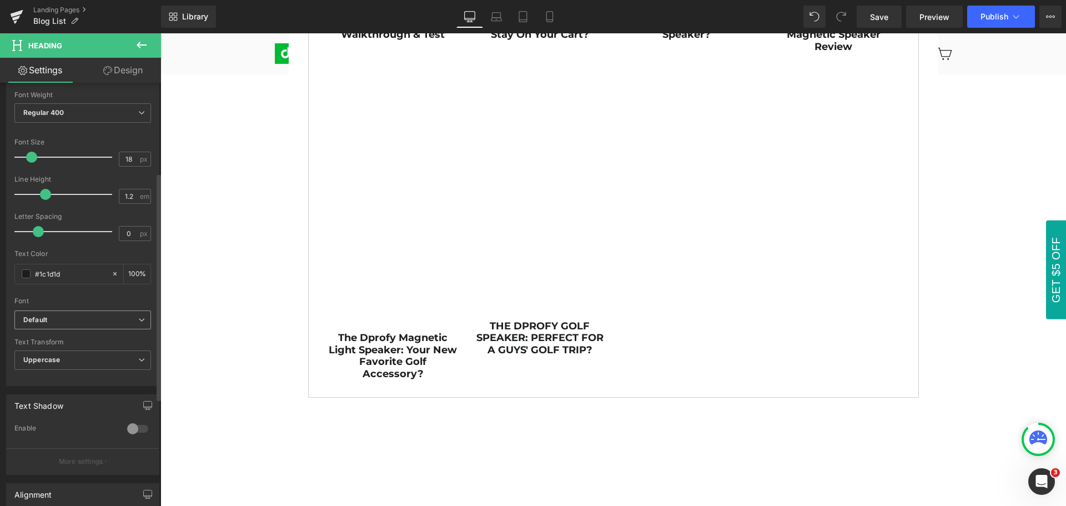
click at [70, 318] on b "Default" at bounding box center [80, 319] width 115 height 9
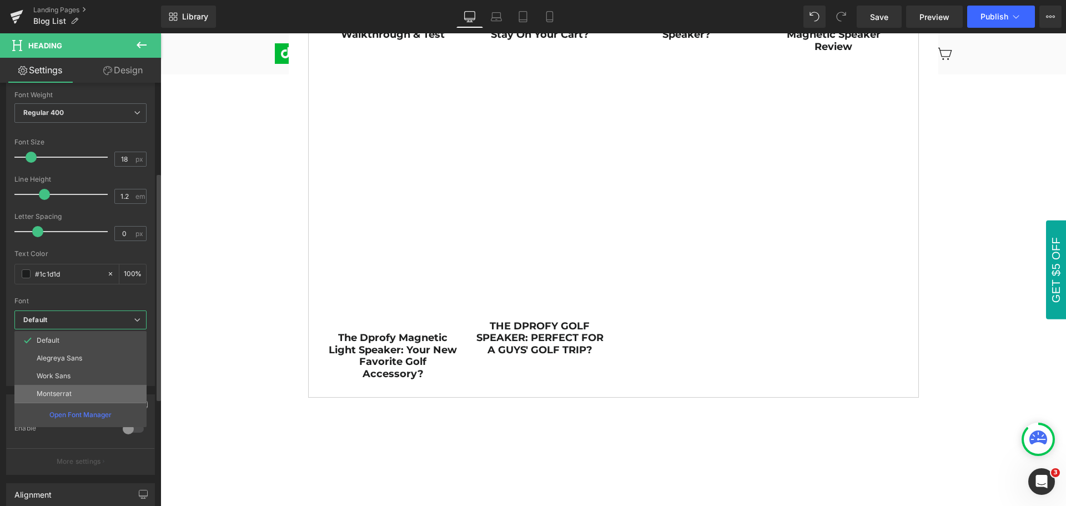
click at [74, 393] on li "Montserrat" at bounding box center [80, 394] width 132 height 18
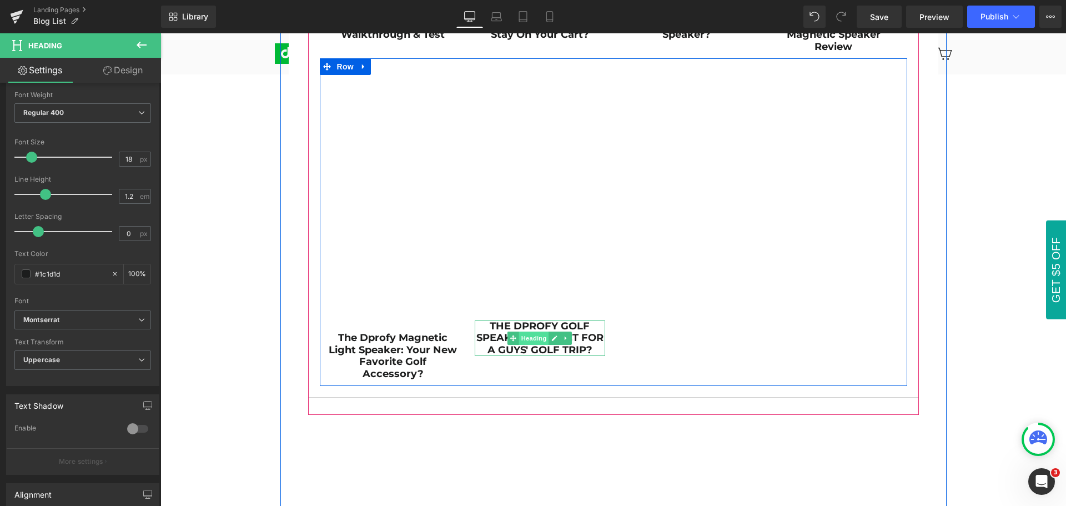
click at [527, 339] on span "Heading" at bounding box center [534, 337] width 30 height 13
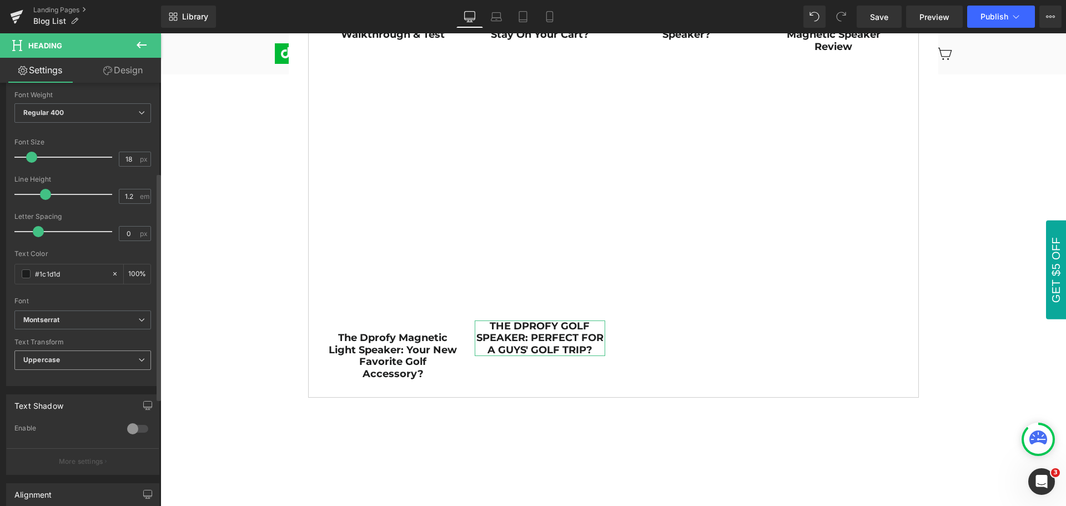
click at [81, 354] on span "Uppercase" at bounding box center [82, 359] width 137 height 19
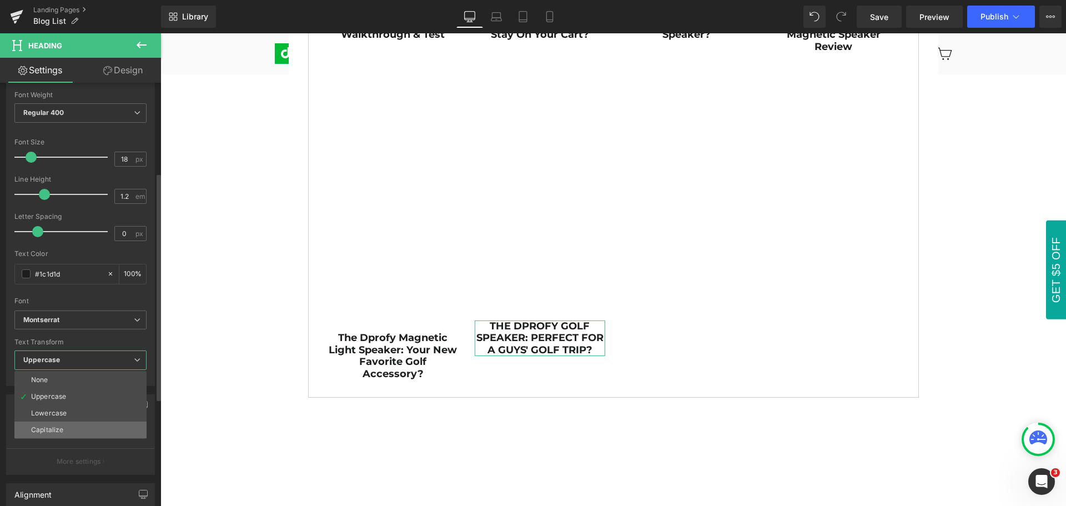
click at [63, 431] on li "Capitalize" at bounding box center [80, 429] width 132 height 17
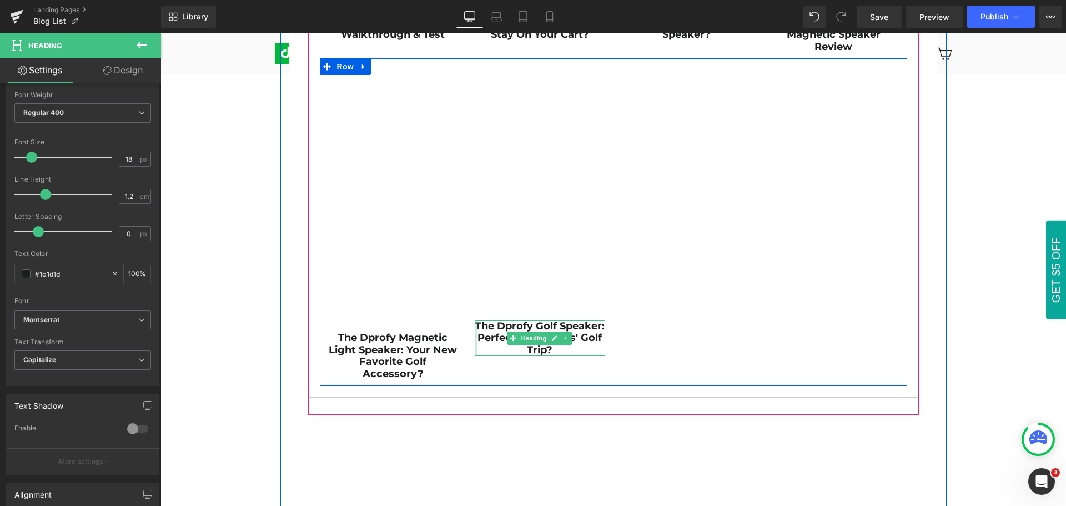
click at [475, 326] on div at bounding box center [476, 338] width 3 height 36
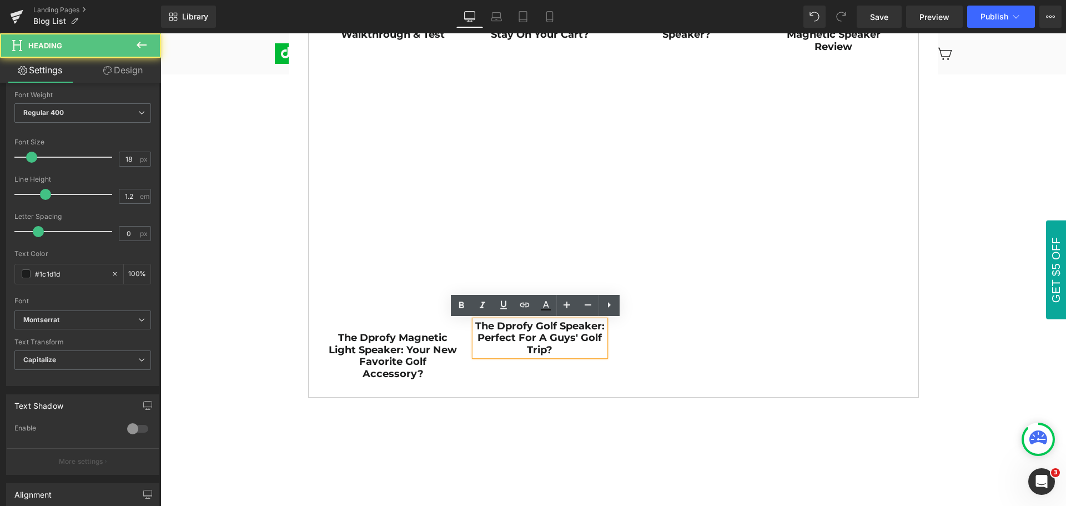
click at [475, 326] on strong "The Dprofy Golf Speaker: Perfect for a Guys' Golf Trip?" at bounding box center [539, 338] width 129 height 36
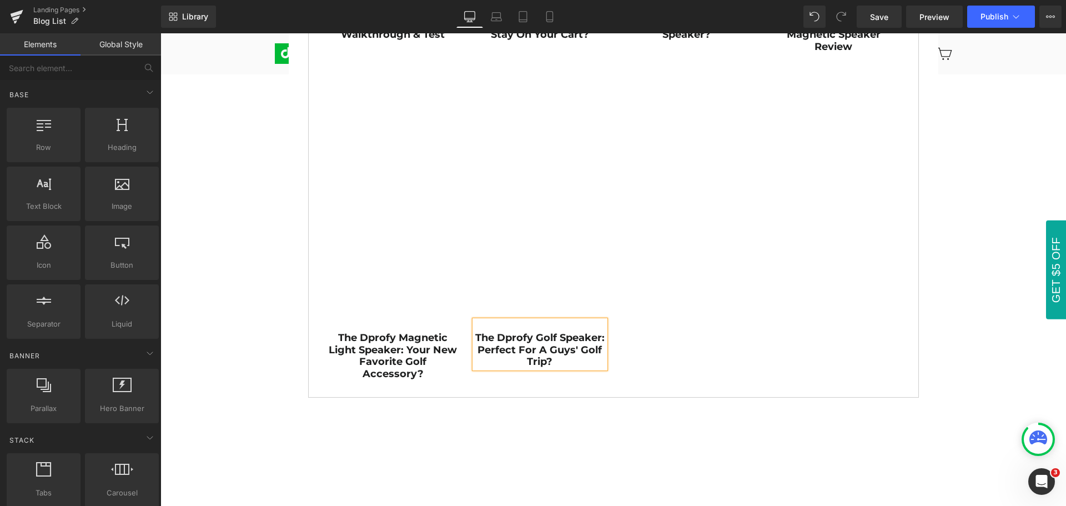
click at [998, 374] on div "PRODUCT REVIEWS & GOLF TIPS Heading Row Product Reviews Text Block Golf Tips Te…" at bounding box center [613, 252] width 906 height 2058
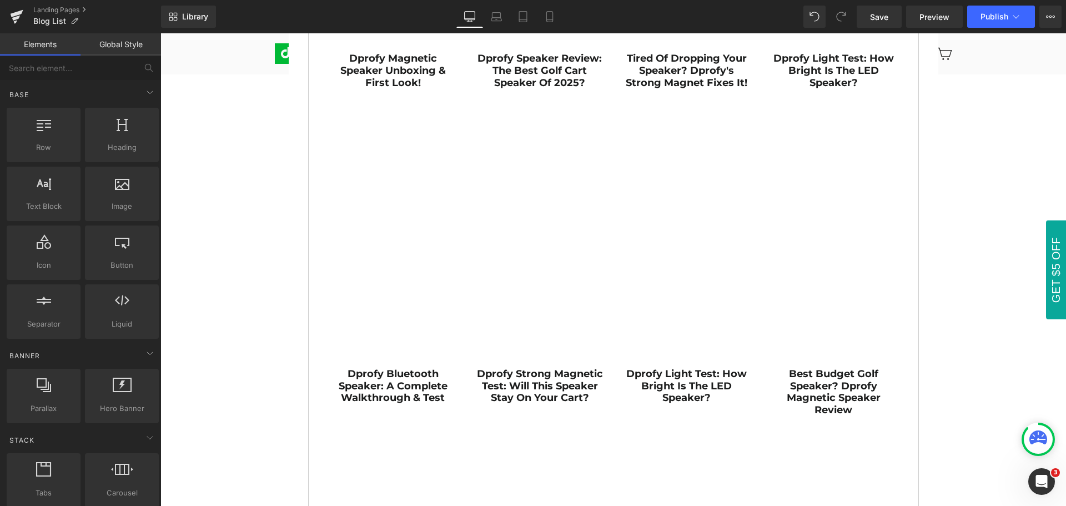
scroll to position [0, 0]
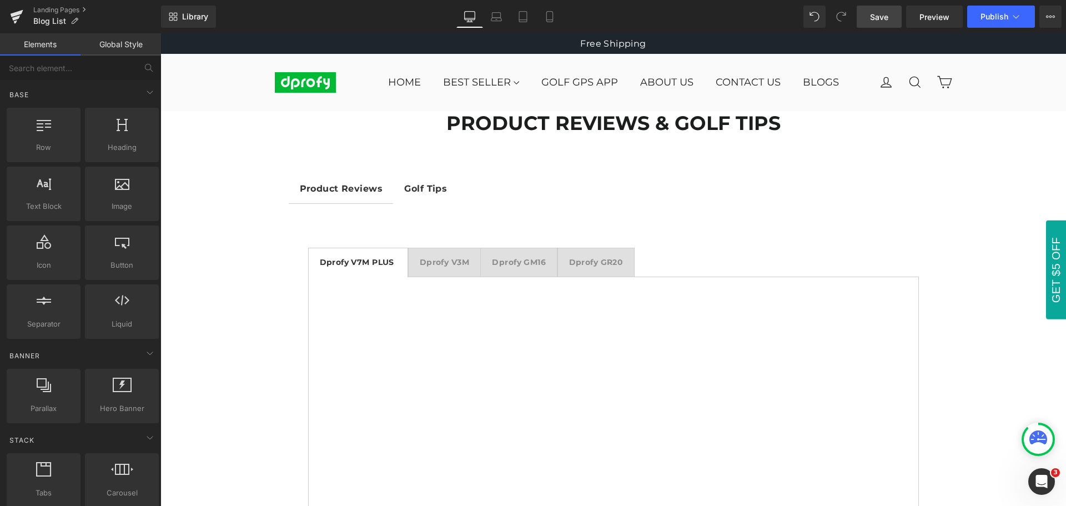
click at [881, 21] on span "Save" at bounding box center [879, 17] width 18 height 12
click at [61, 8] on link "Landing Pages" at bounding box center [97, 10] width 128 height 9
